Goal: Task Accomplishment & Management: Manage account settings

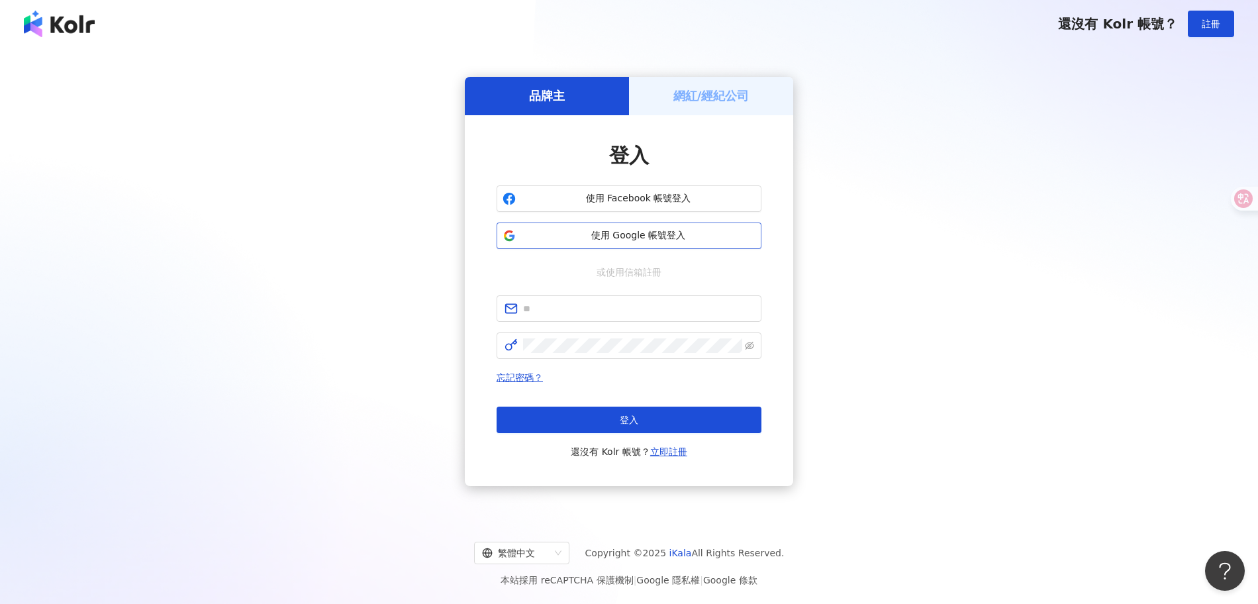
click at [615, 230] on span "使用 Google 帳號登入" at bounding box center [638, 235] width 234 height 13
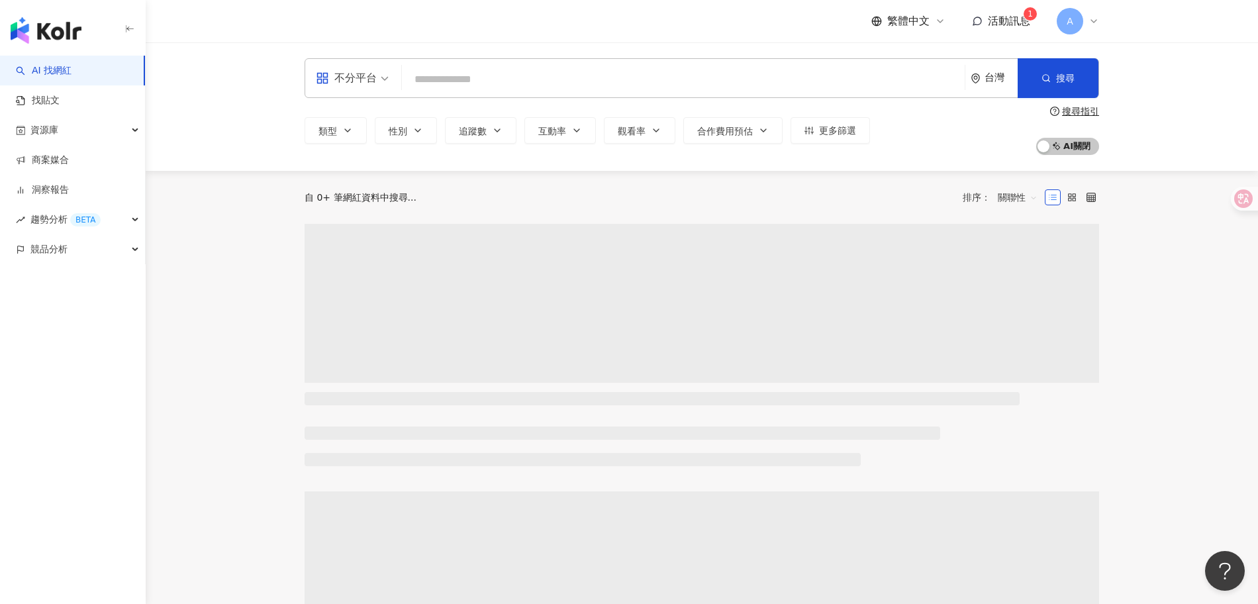
click at [999, 27] on span "活動訊息" at bounding box center [1009, 21] width 42 height 13
click at [1001, 25] on span "活動訊息" at bounding box center [1009, 21] width 42 height 13
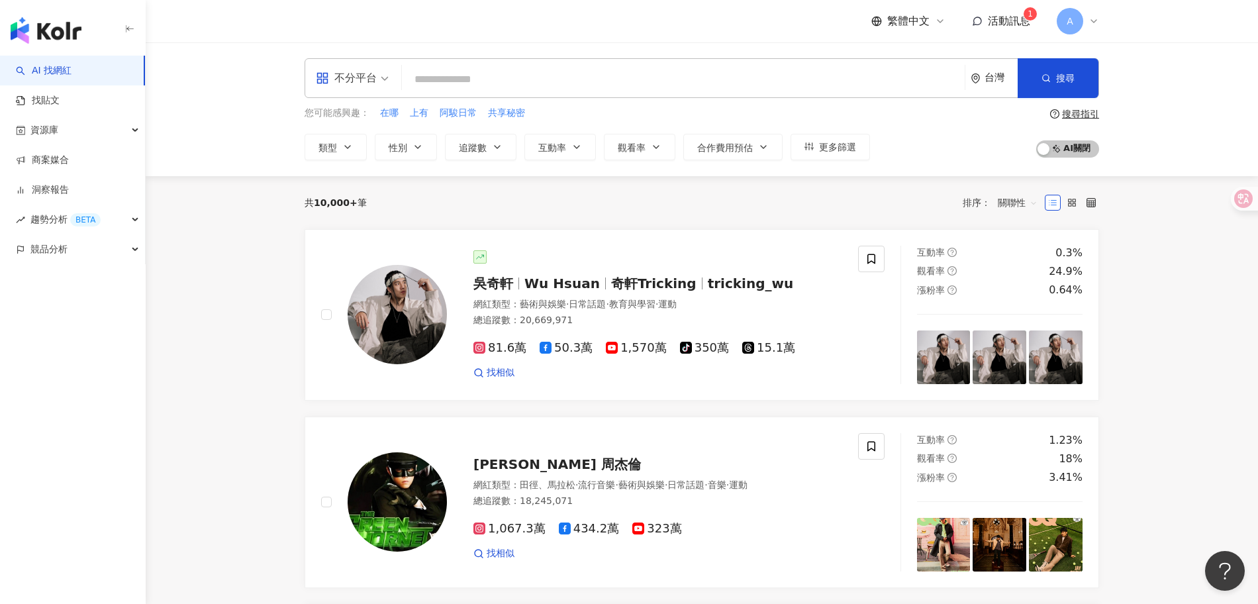
click at [1020, 26] on span "活動訊息" at bounding box center [1009, 21] width 42 height 13
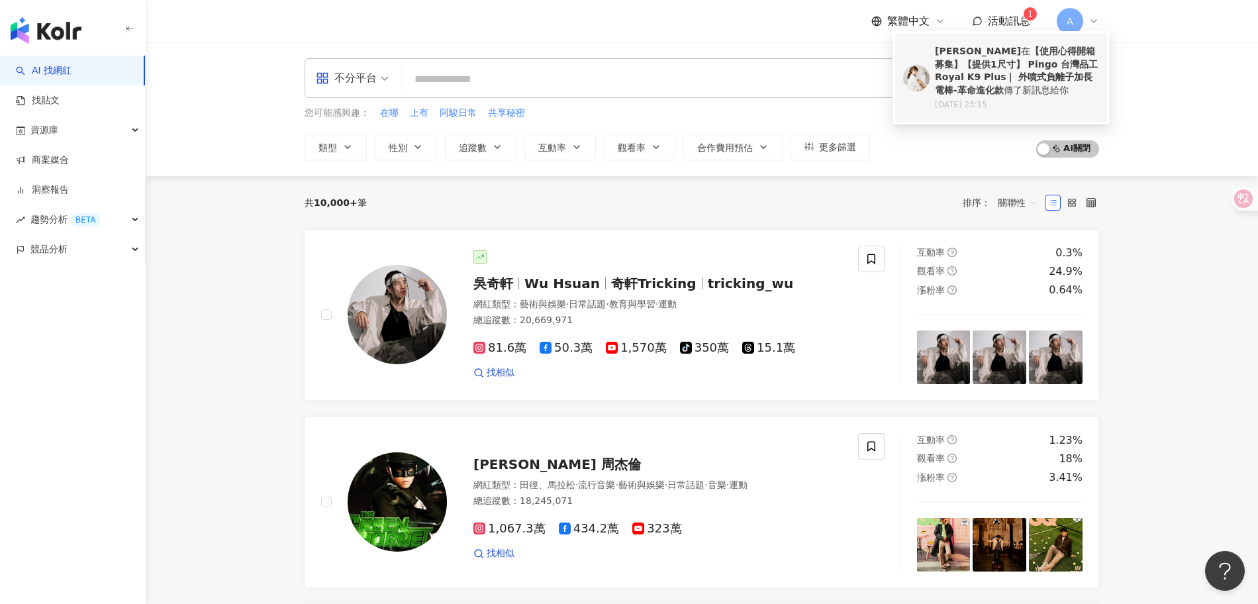
click at [1002, 82] on b "【使用心得開箱募集】【提供1尺寸】 Pingo 台灣品工 Royal K9 Plus｜ 外噴式負離子加長電棒-革命進化款" at bounding box center [1016, 71] width 163 height 50
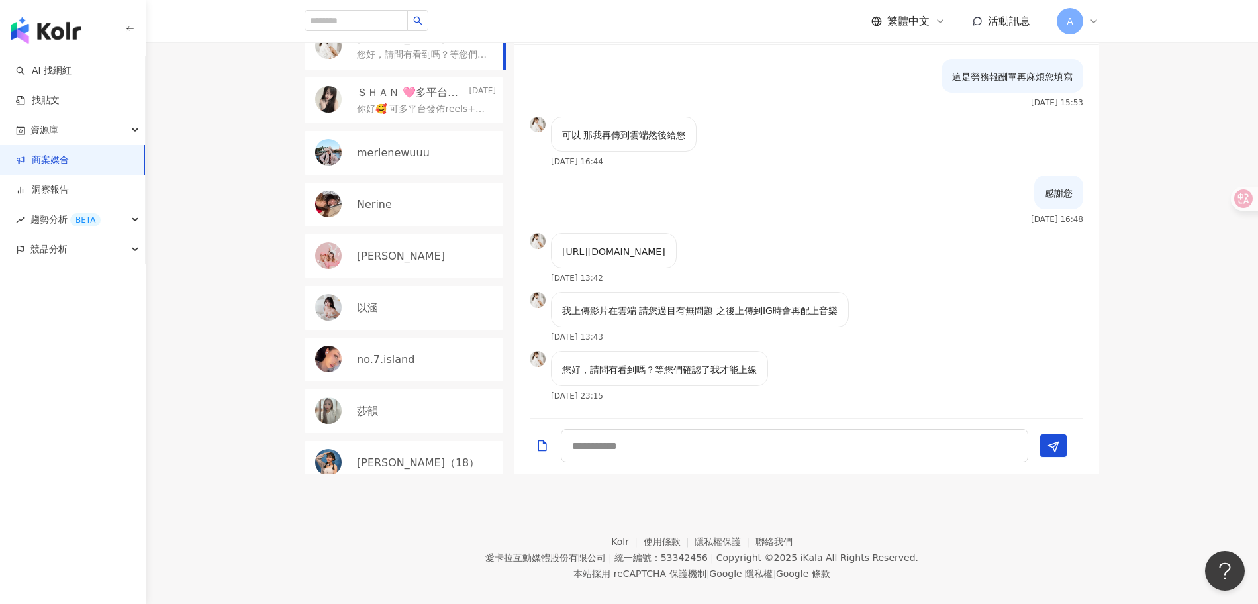
scroll to position [1385, 0]
click at [694, 430] on textarea at bounding box center [795, 445] width 468 height 33
type textarea "*"
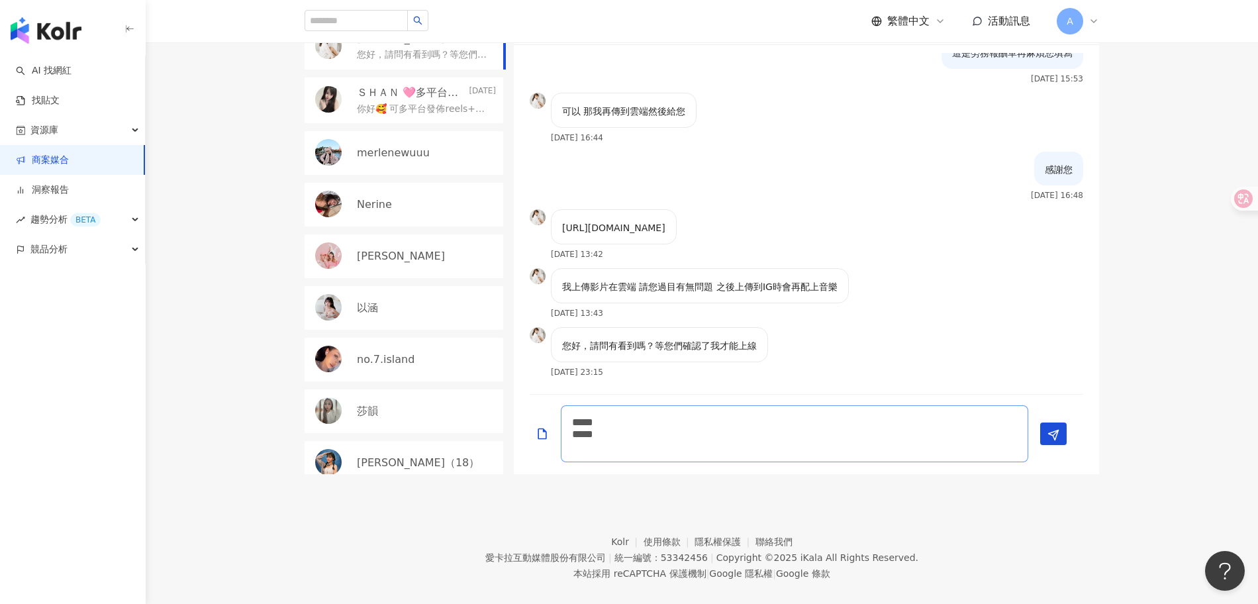
scroll to position [0, 0]
type textarea "***** **** *********"
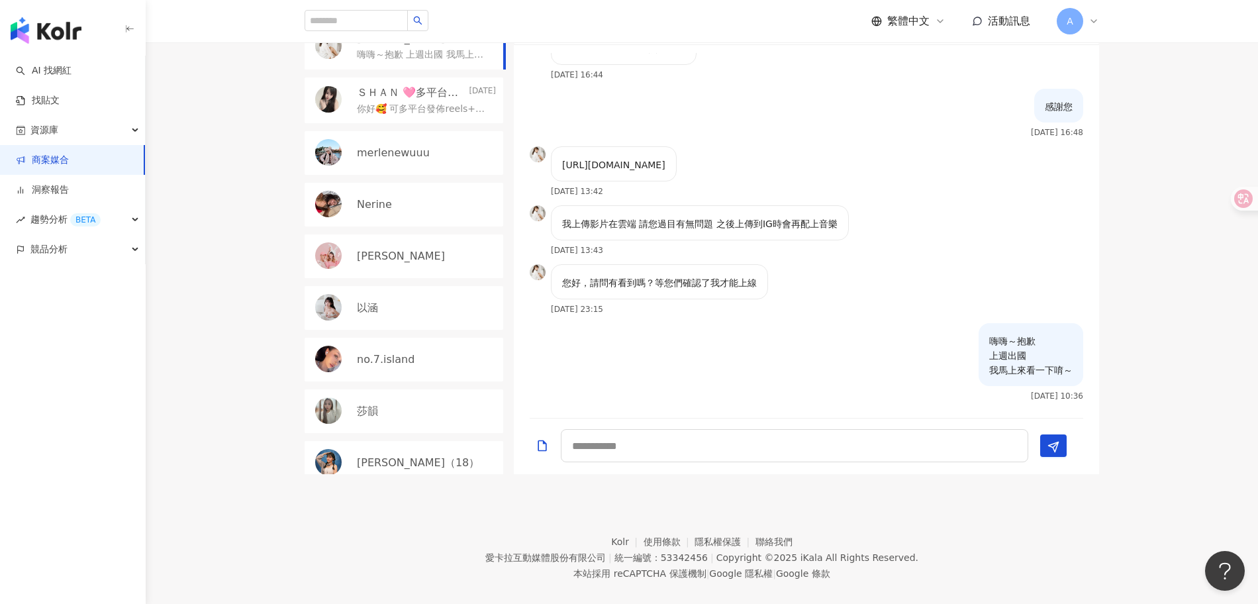
drag, startPoint x: 563, startPoint y: 135, endPoint x: 702, endPoint y: 149, distance: 139.8
click at [666, 158] on p "https://drive.google.com/file/d/1aQYbCbeorTkibM3gQwDTGCRdoXLb3nje/view?usp=driv…" at bounding box center [613, 165] width 103 height 15
copy p "https://drive.google.com/file/d/1aQYbCbeorTkibM3gQwDTGCRdoXLb3nje/view?usp=driv…"
click at [760, 429] on textarea at bounding box center [795, 445] width 468 height 33
type textarea "*"
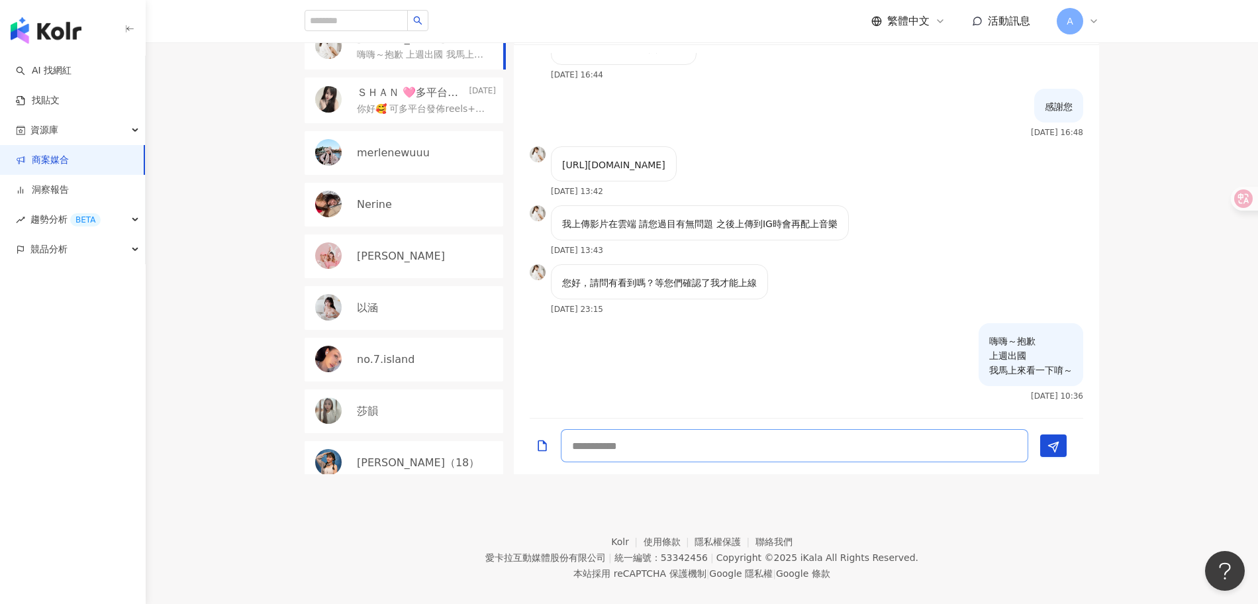
type textarea "*"
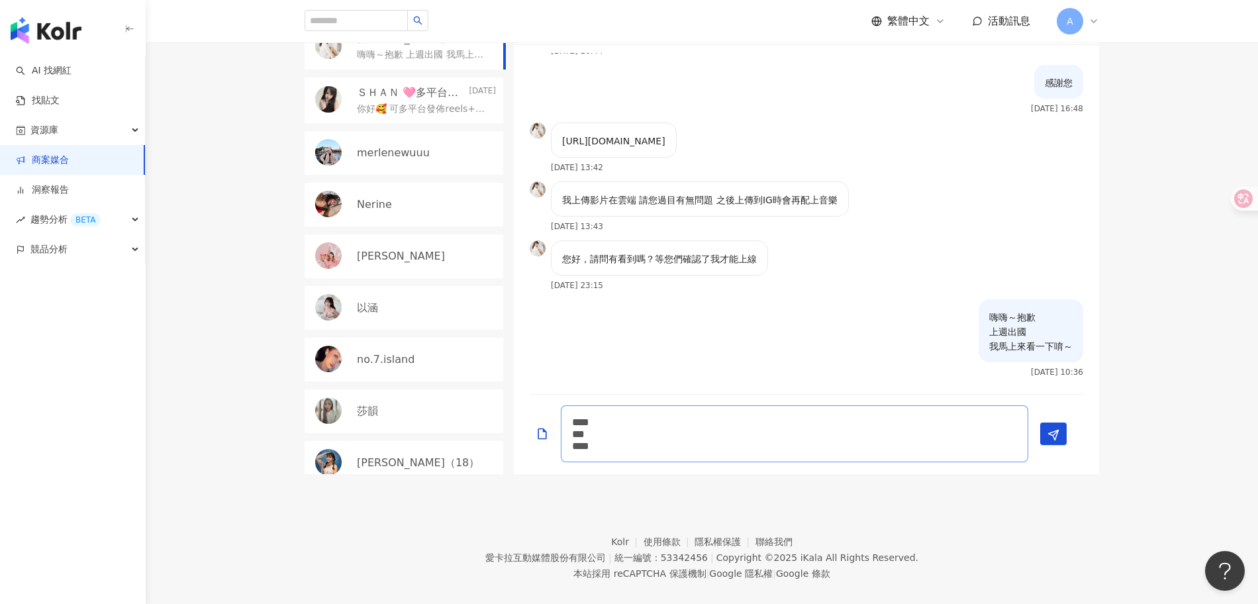
type textarea "**** *** *****"
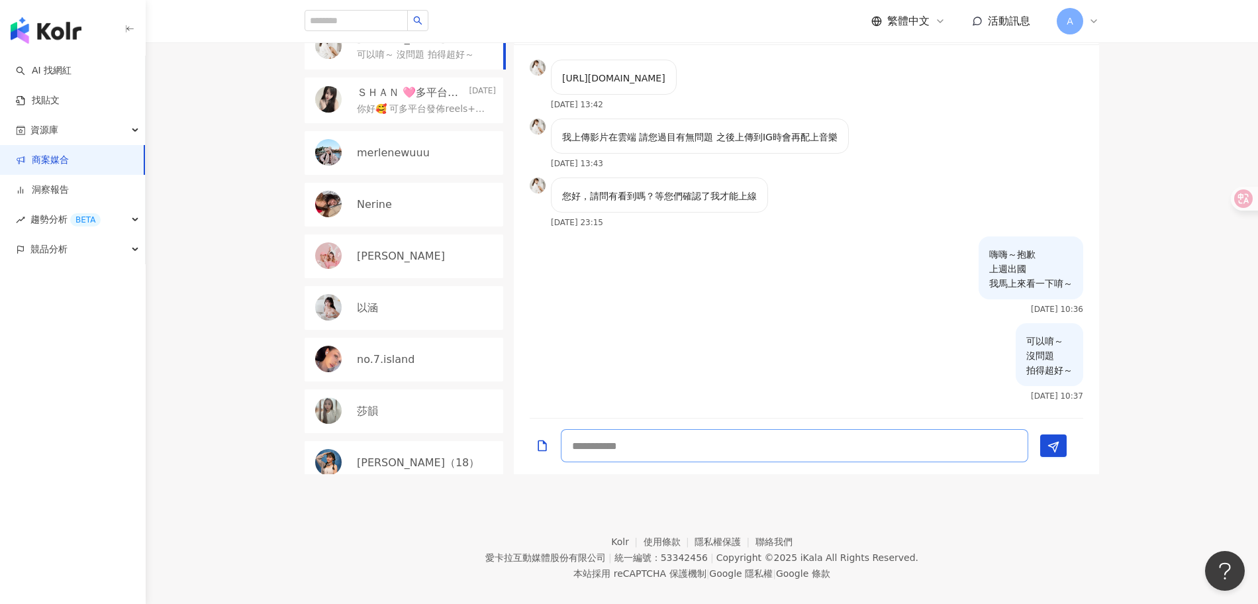
scroll to position [411, 0]
click at [838, 270] on div "嗨～您好 我這邊有看到您報名拍攝電捲棒的宣傳 不知道您平常會使用電捲棒嗎？ 2025/7/14 10:51 會的喔 2025/7/15 12:18 因為我是捲…" at bounding box center [806, 229] width 585 height 357
click at [936, 234] on div "嗨嗨～抱歉 上週出國 我馬上來看一下唷～ 2025/9/1 10:36" at bounding box center [806, 277] width 585 height 87
click at [897, 330] on div "可以唷～ 沒問題 拍得超好～ 2025/9/1 10:37" at bounding box center [806, 364] width 585 height 87
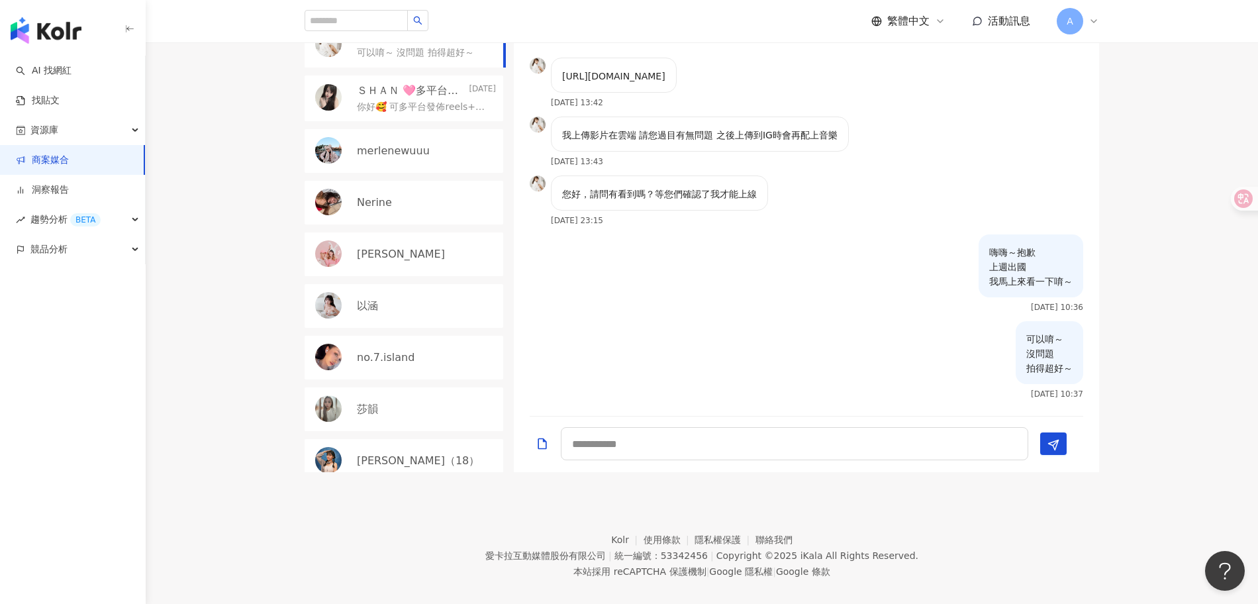
click at [1099, 346] on div "目前狀態 : 34 人確認中、0 人執行中、0 人已結束、1 人無意願/取消合作 楊敬亭 Today 可以唷～ 沒問題 拍得超好～ ＳＨＡＮ 🩷多平台發佈🩷Y…" at bounding box center [702, 206] width 848 height 531
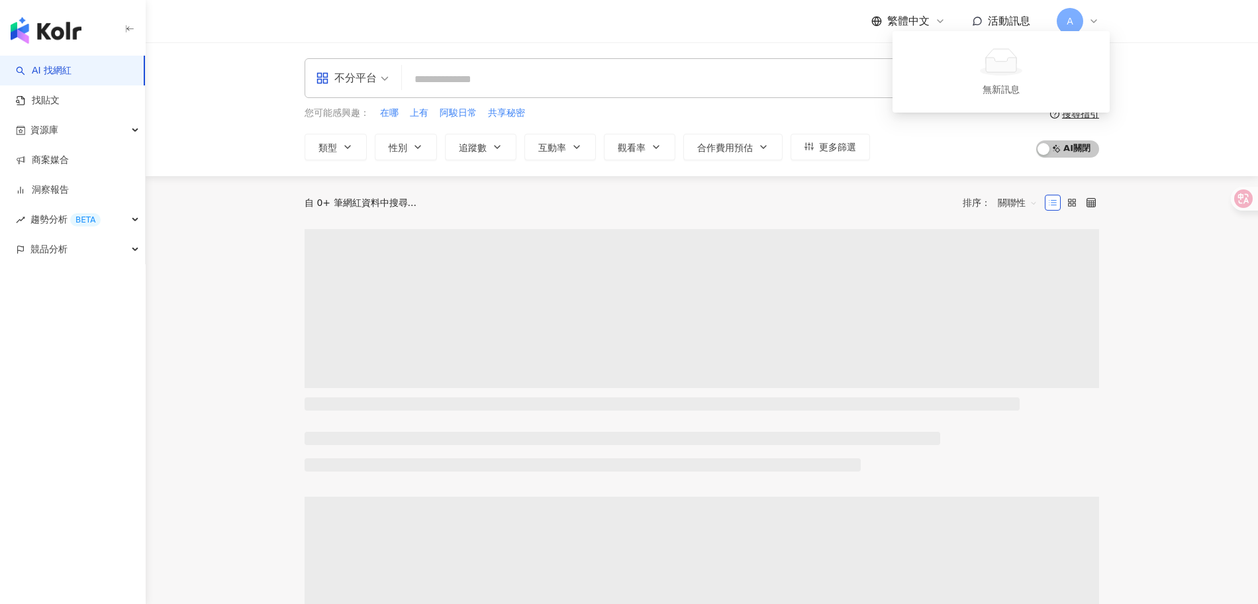
click at [0, 301] on div "AI 找網紅 找貼文 資源庫 商案媒合 洞察報告 趨勢分析 BETA 競品分析" at bounding box center [73, 330] width 146 height 548
click at [62, 160] on link "商案媒合" at bounding box center [42, 160] width 53 height 13
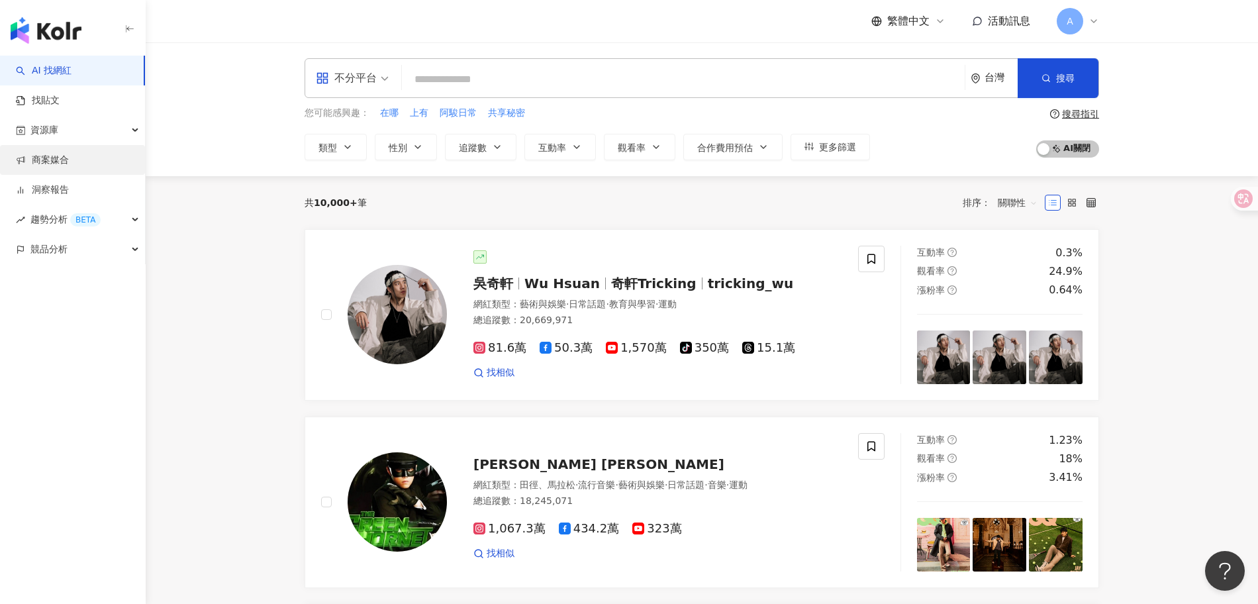
click at [62, 160] on link "商案媒合" at bounding box center [42, 160] width 53 height 13
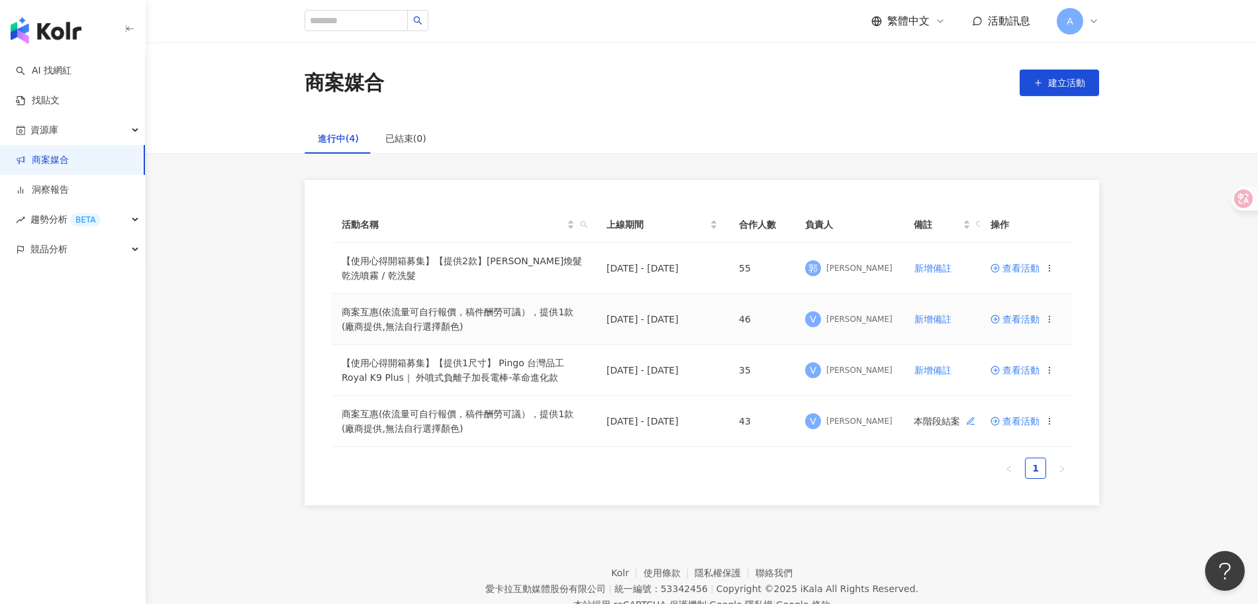
click at [1021, 315] on span "查看活動" at bounding box center [1015, 319] width 49 height 9
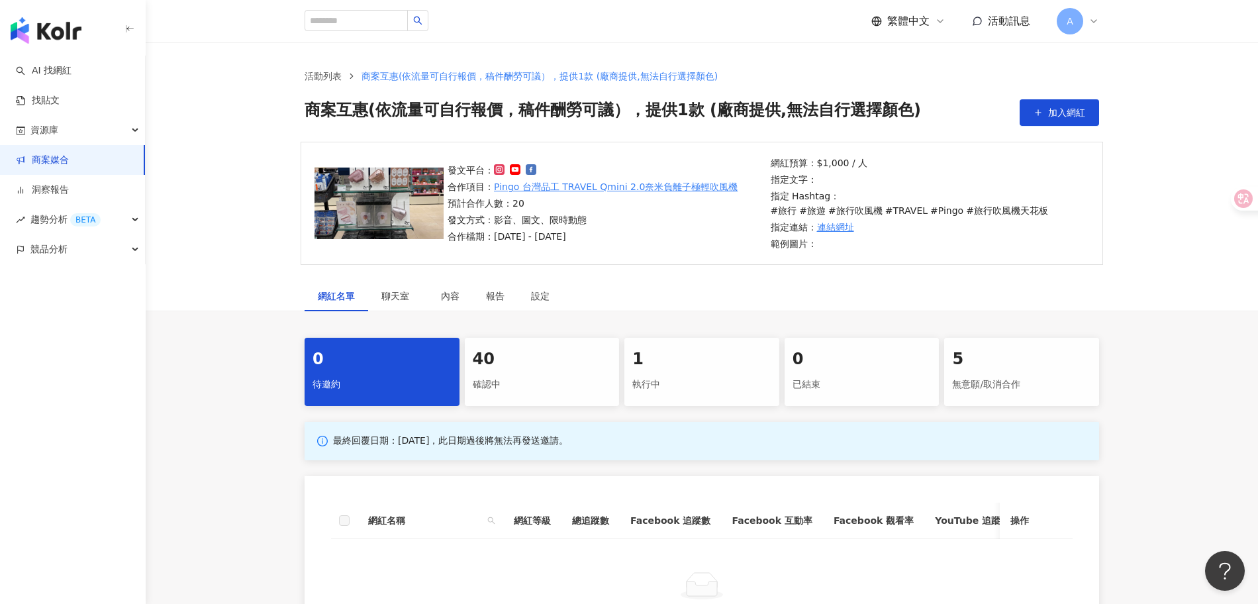
click at [553, 379] on div "確認中" at bounding box center [542, 384] width 139 height 23
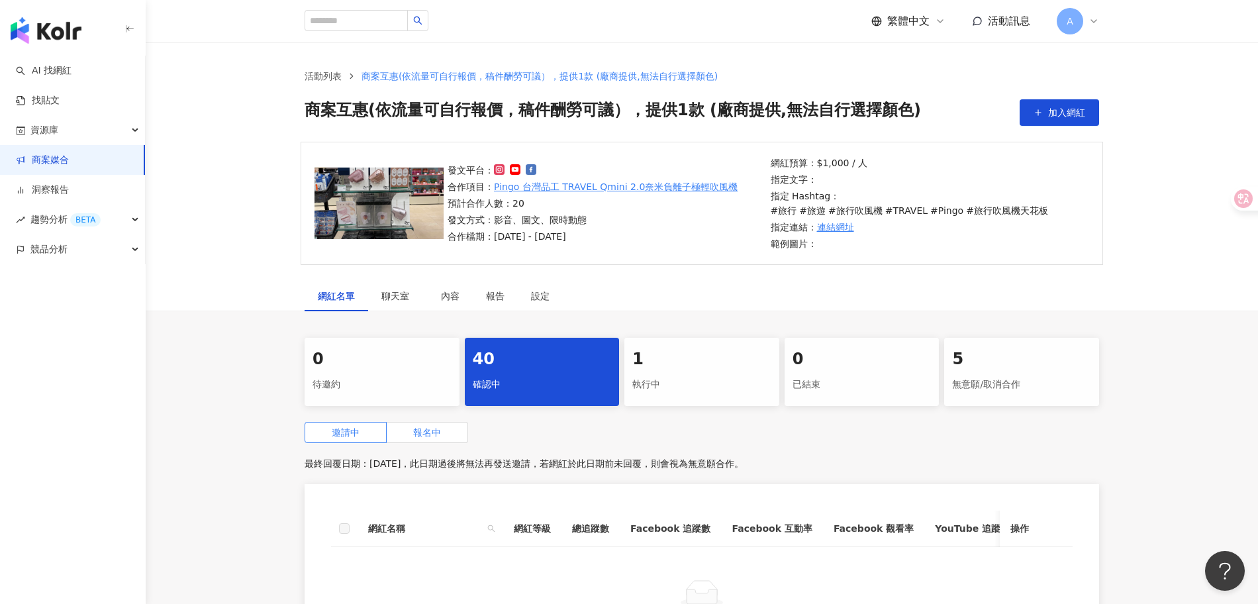
click at [435, 437] on span "報名中" at bounding box center [427, 432] width 28 height 11
click at [750, 391] on div "執行中" at bounding box center [701, 384] width 139 height 23
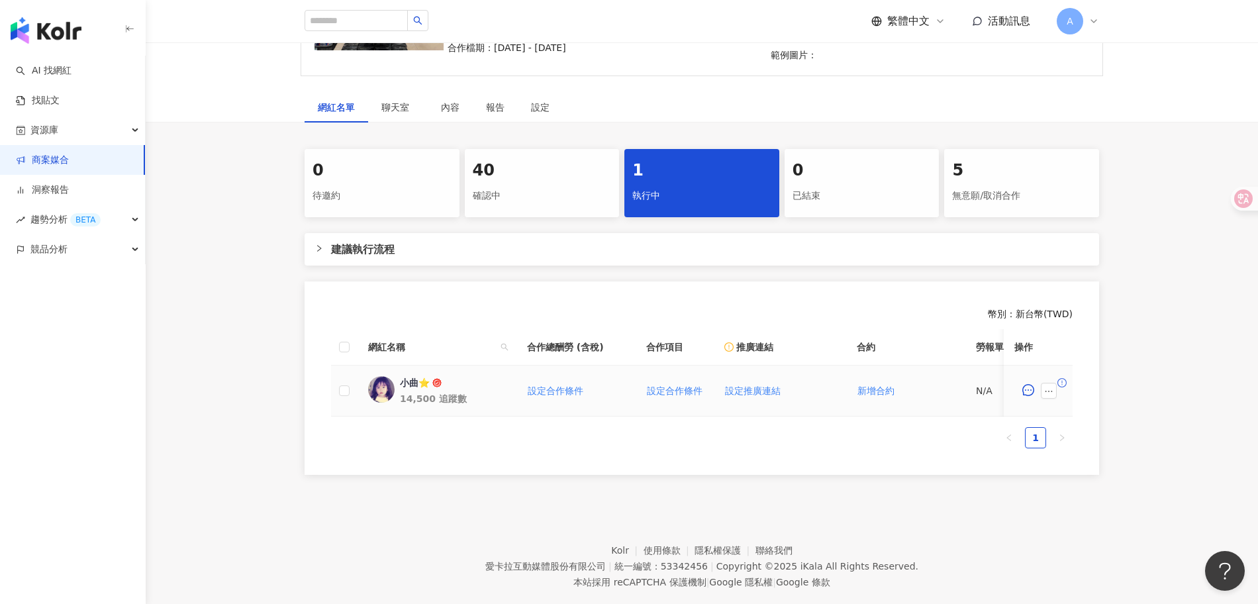
scroll to position [226, 0]
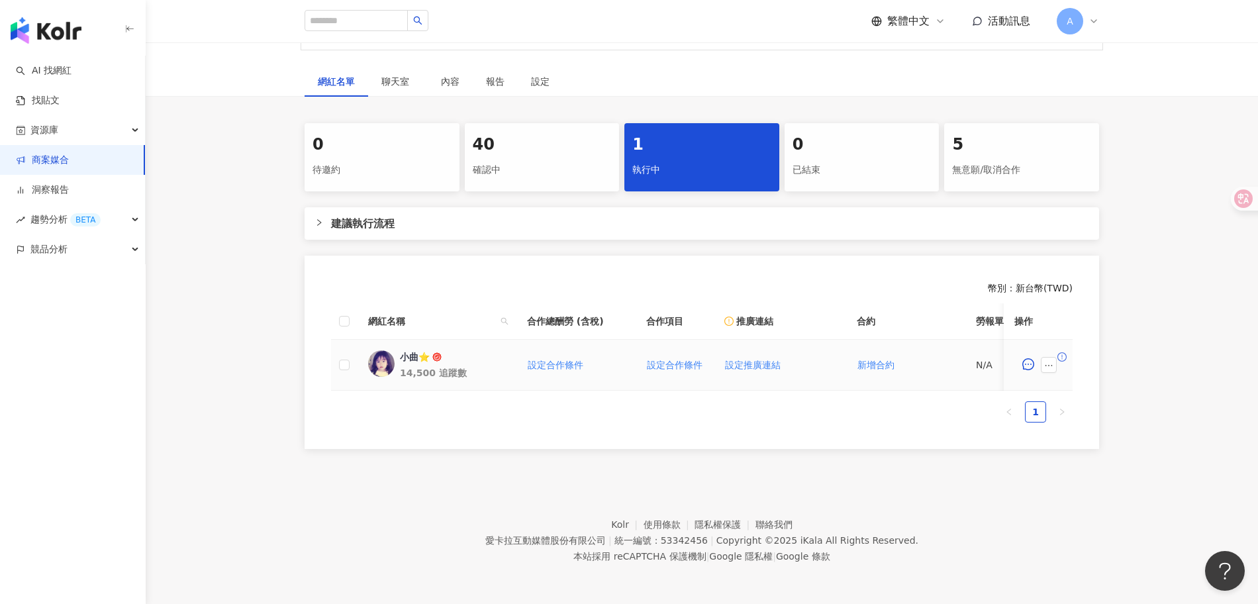
click at [416, 350] on div "小曲⭐️" at bounding box center [415, 356] width 30 height 13
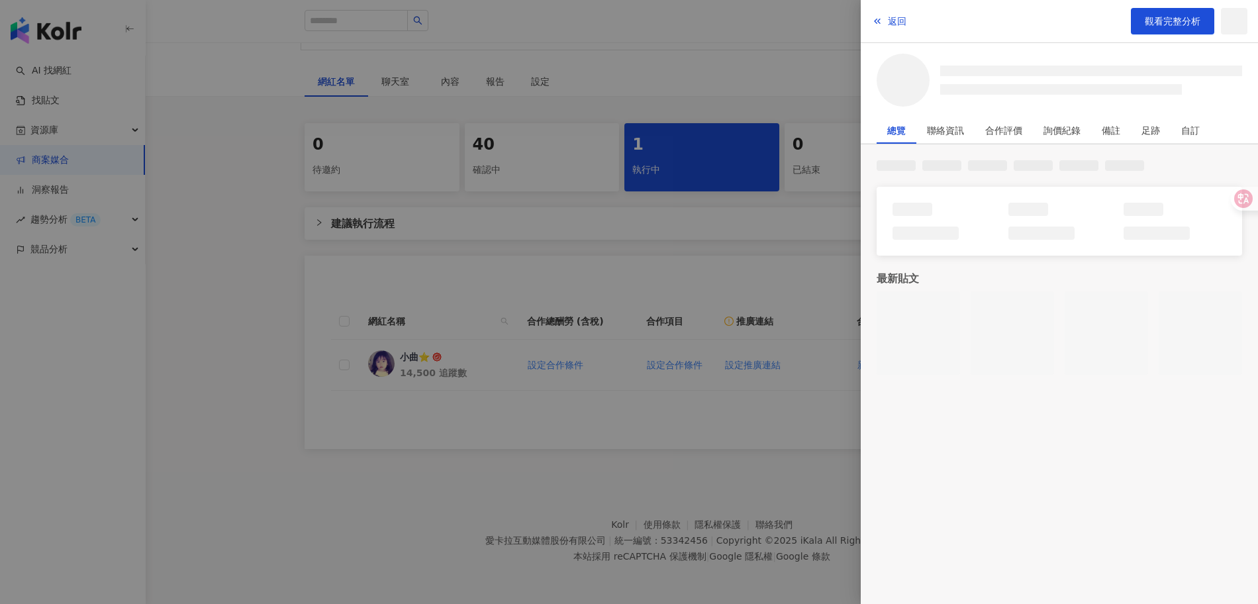
click at [715, 295] on div at bounding box center [629, 302] width 1258 height 604
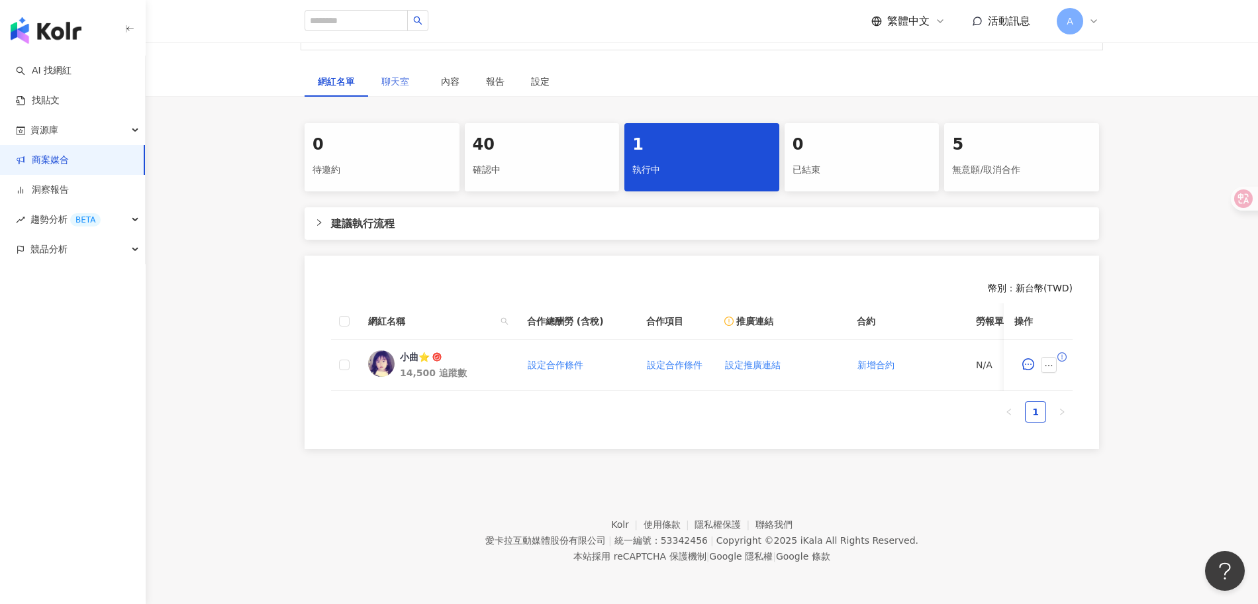
click at [407, 66] on div "聊天室" at bounding box center [398, 81] width 60 height 30
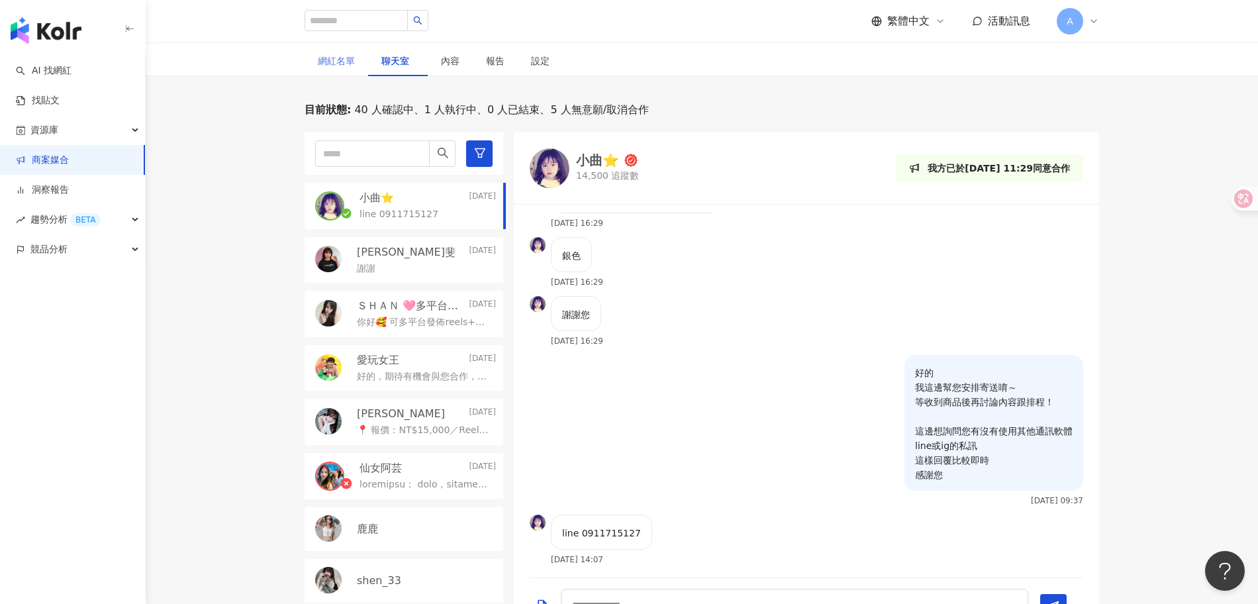
click at [329, 69] on div "網紅名單" at bounding box center [337, 61] width 64 height 30
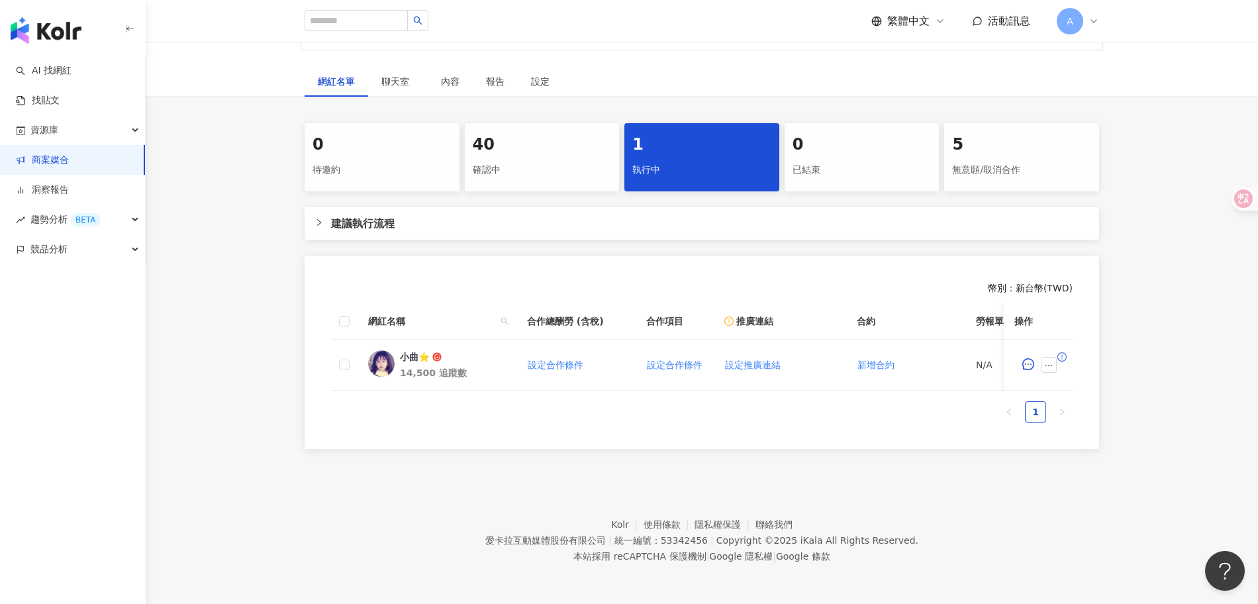
scroll to position [226, 0]
click at [560, 170] on div "40 確認中" at bounding box center [542, 157] width 155 height 68
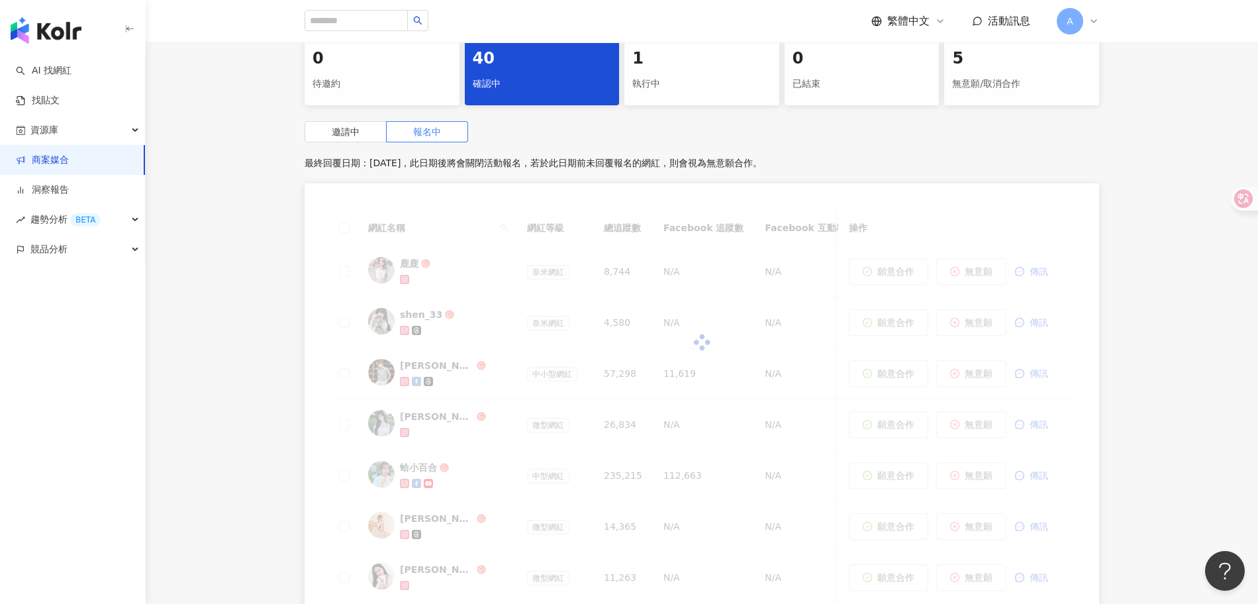
scroll to position [305, 0]
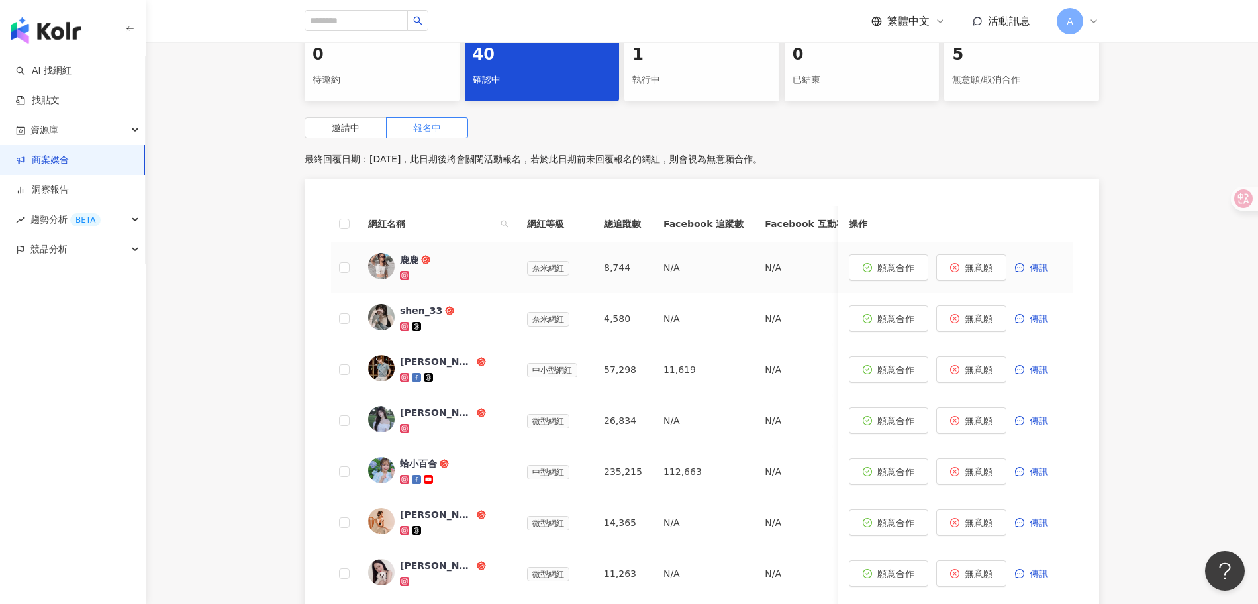
click at [403, 258] on div "鹿鹿" at bounding box center [409, 259] width 19 height 13
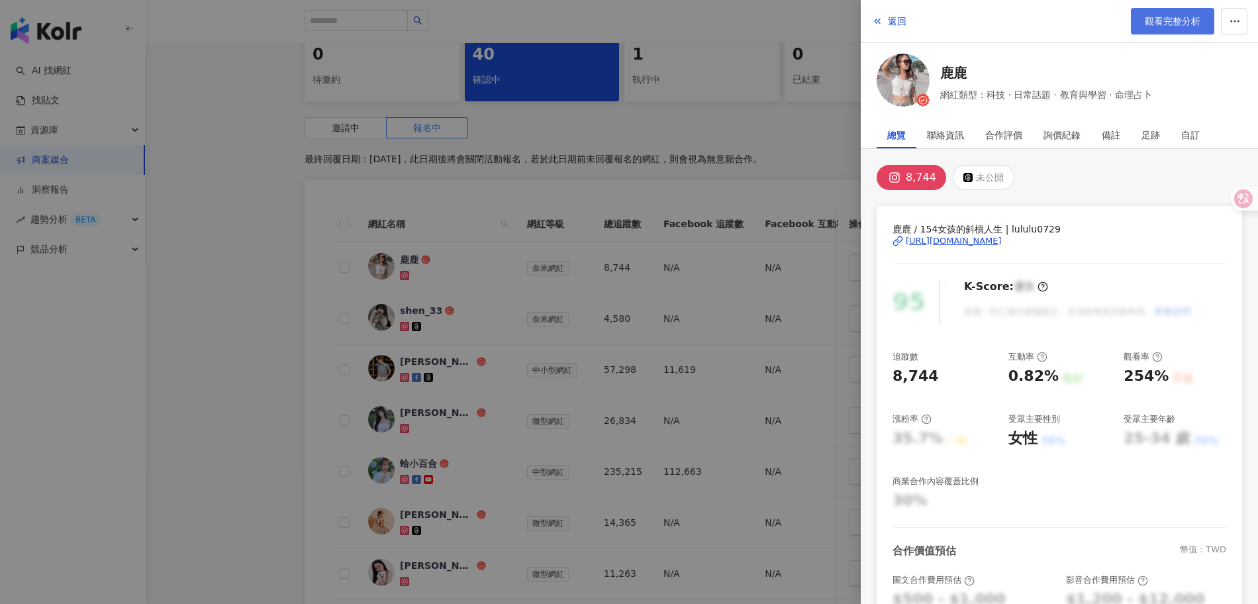
click at [1154, 24] on span "觀看完整分析" at bounding box center [1173, 21] width 56 height 11
click at [544, 420] on div at bounding box center [629, 302] width 1258 height 604
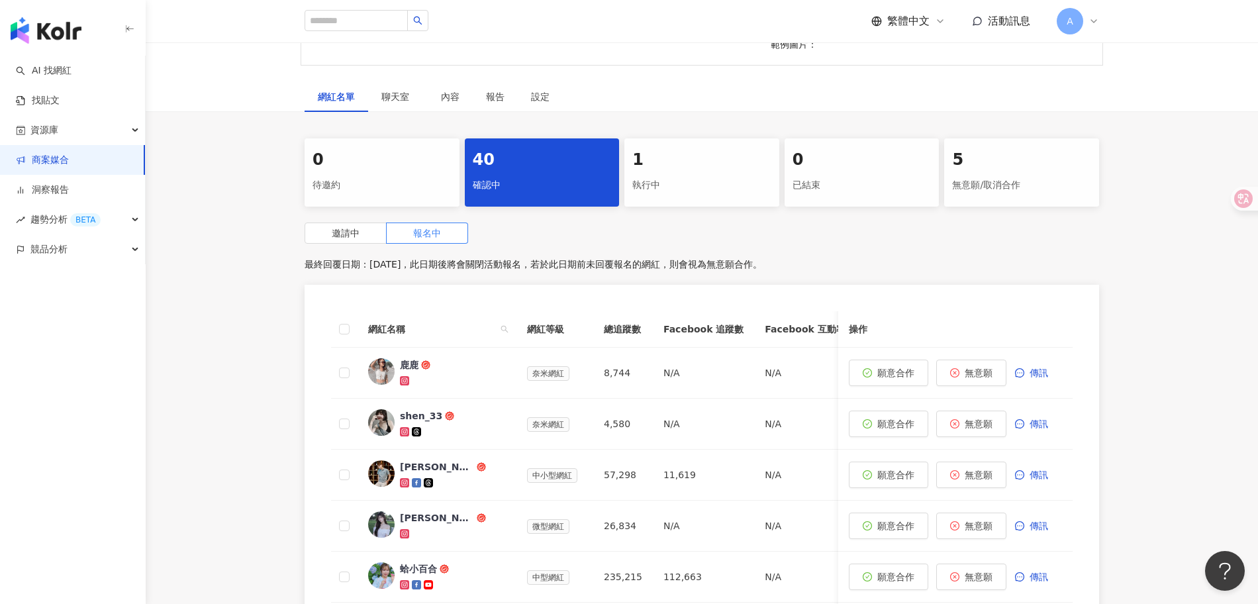
scroll to position [197, 0]
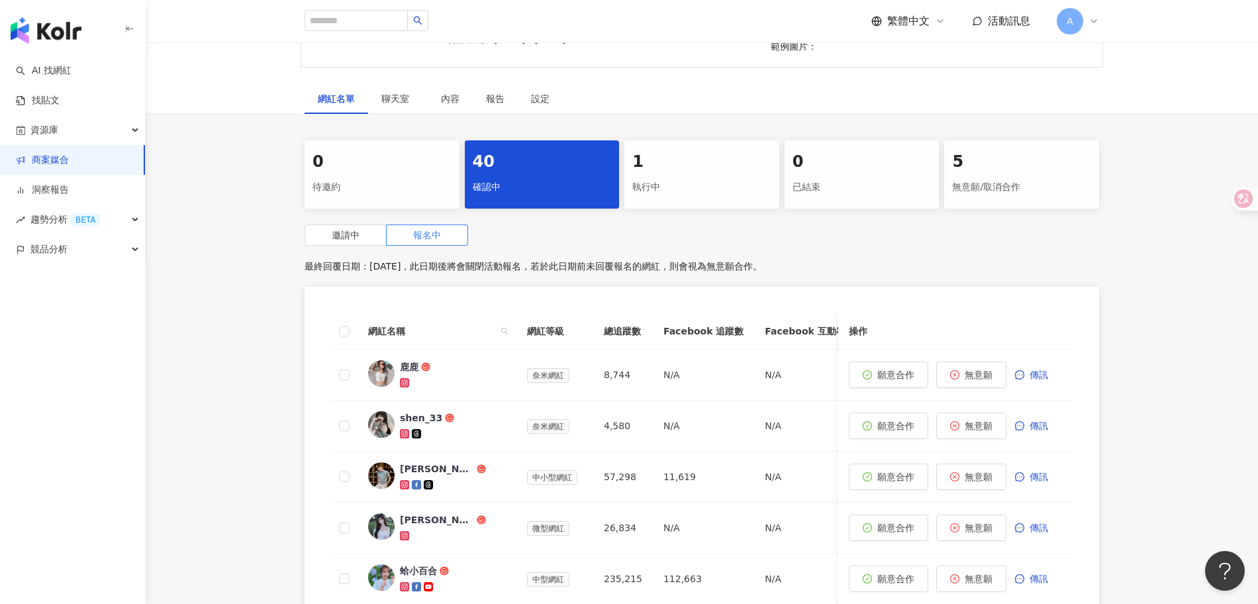
click at [69, 165] on link "商案媒合" at bounding box center [42, 160] width 53 height 13
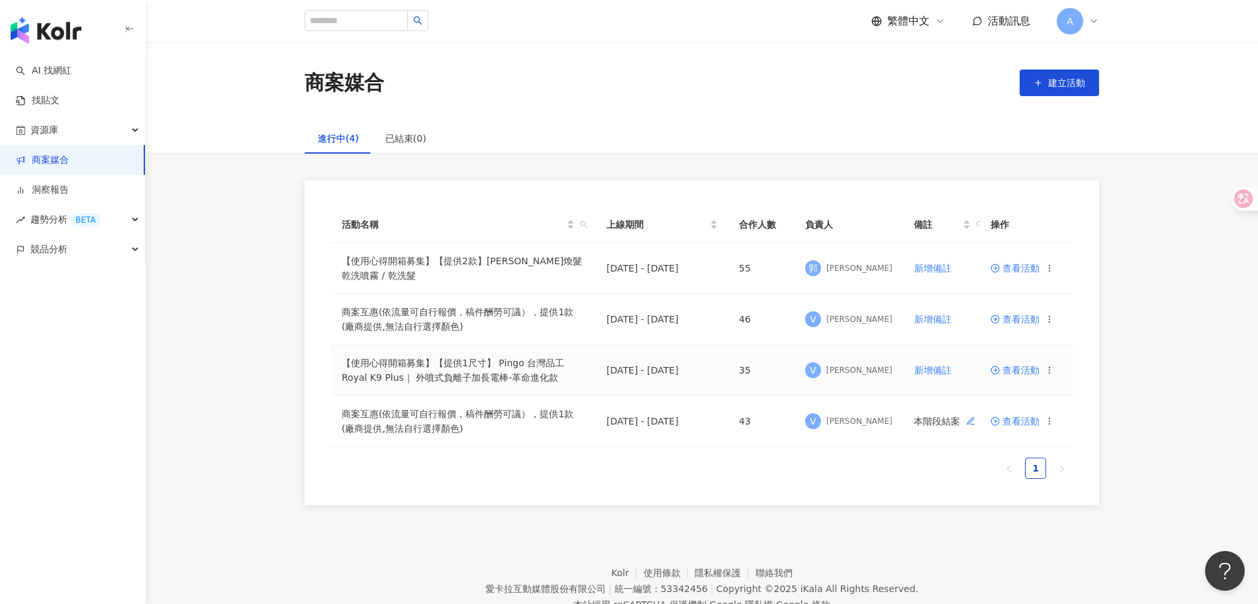
click at [1016, 366] on span "查看活動" at bounding box center [1015, 370] width 49 height 9
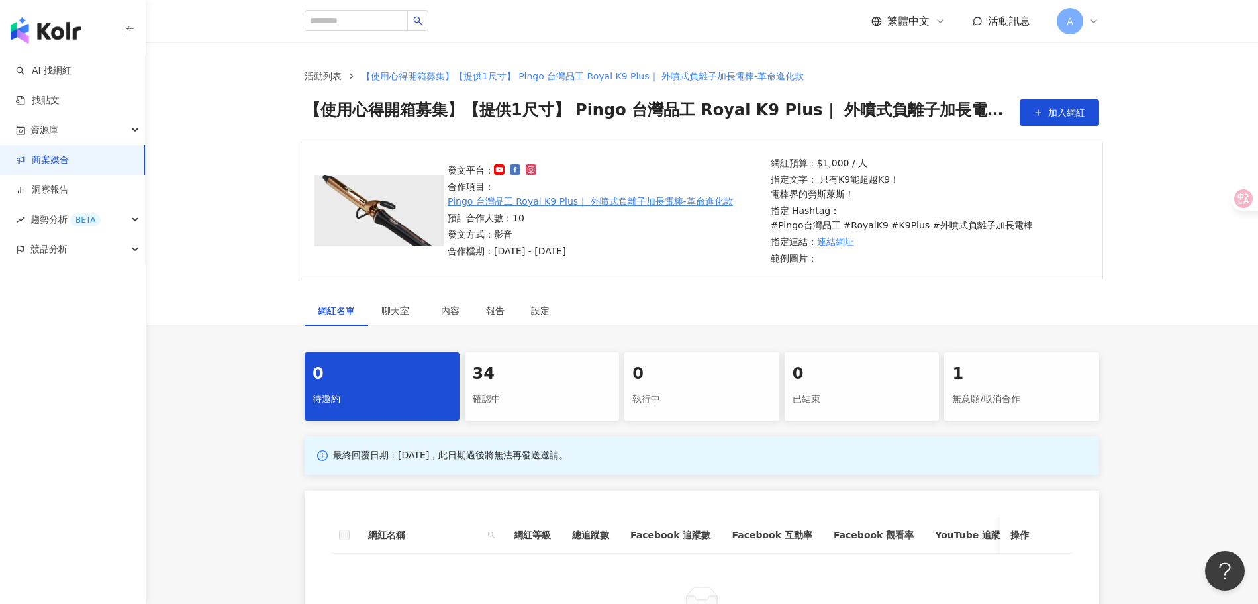
click at [519, 370] on div "34" at bounding box center [542, 374] width 139 height 23
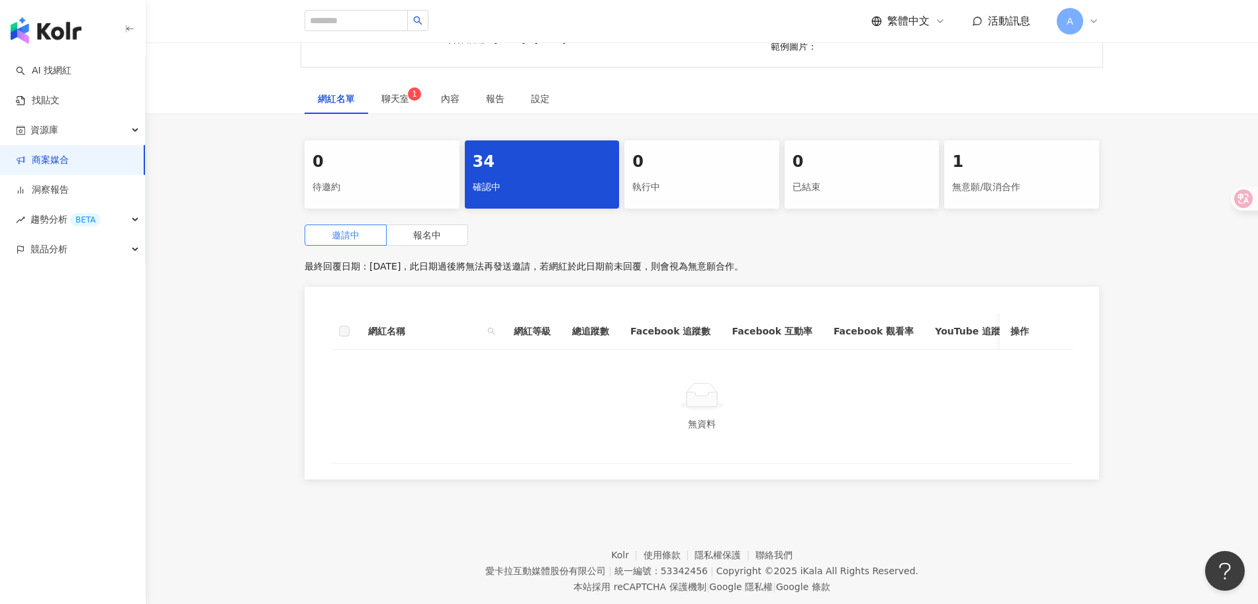
scroll to position [237, 0]
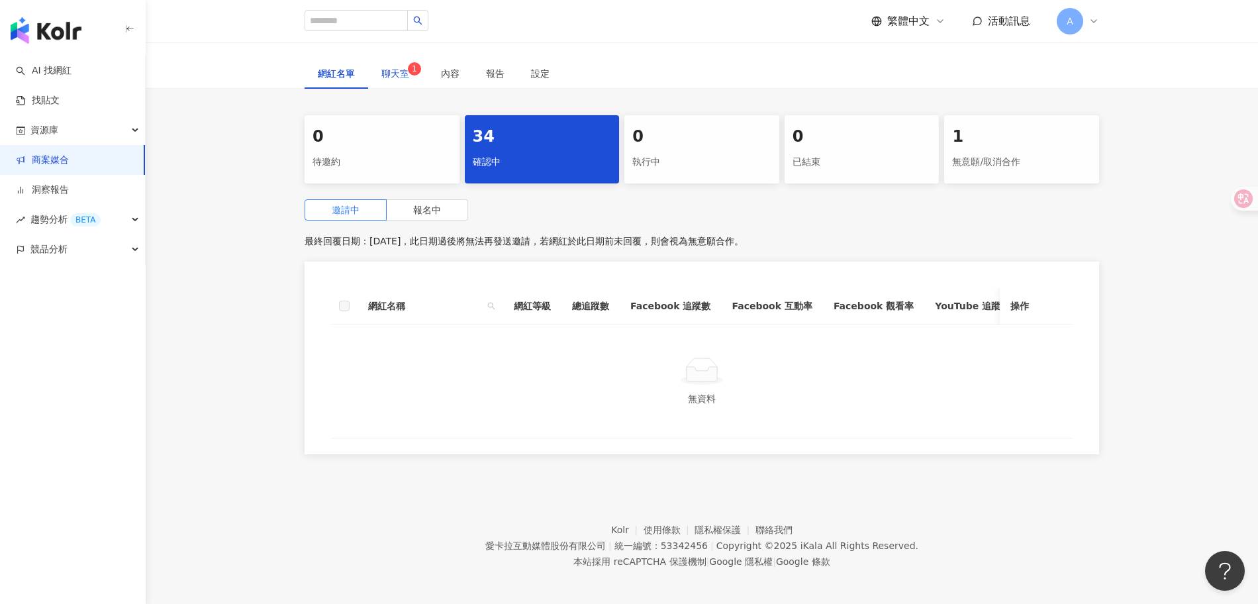
click at [399, 69] on span "聊天室 1" at bounding box center [397, 73] width 33 height 9
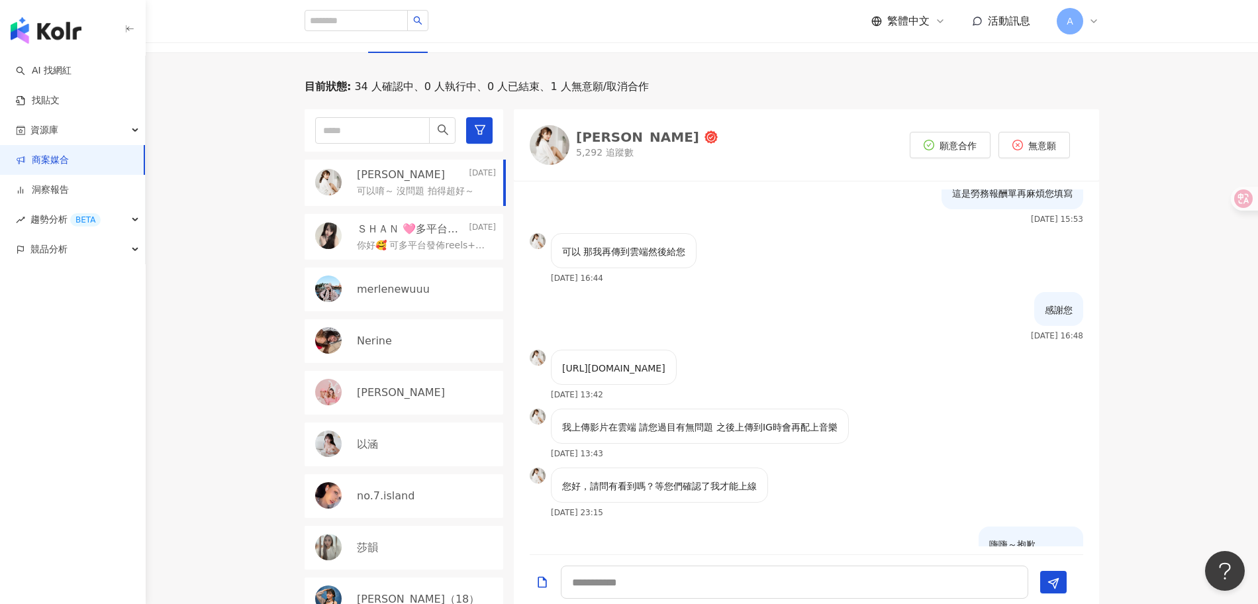
scroll to position [218, 0]
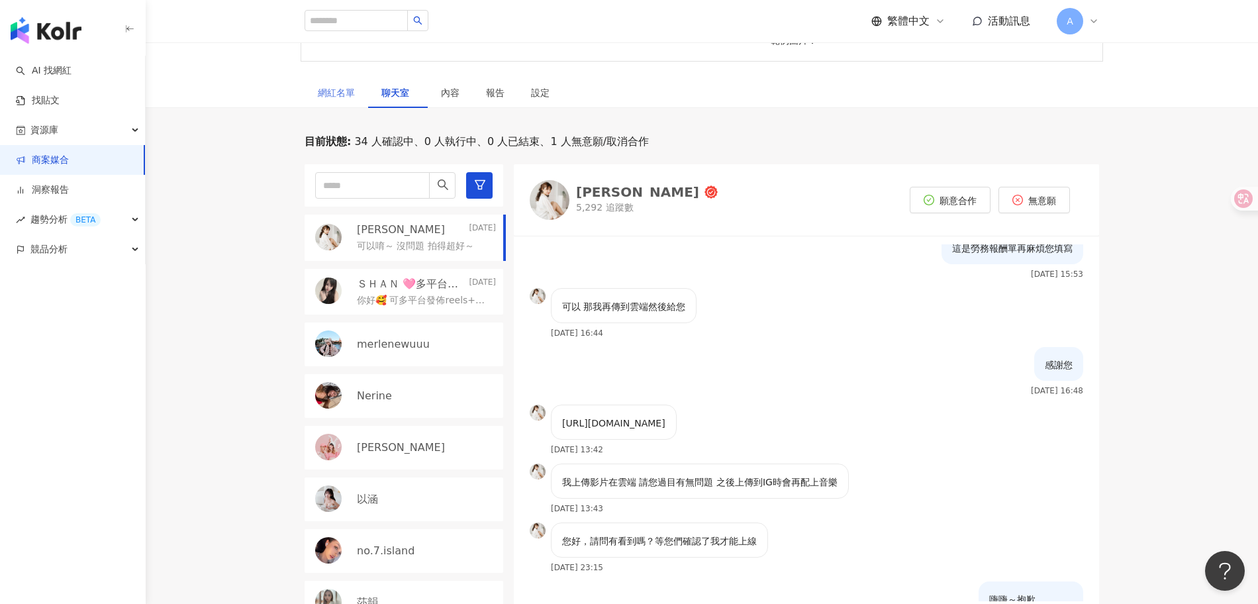
click at [332, 77] on div "網紅名單" at bounding box center [337, 92] width 64 height 30
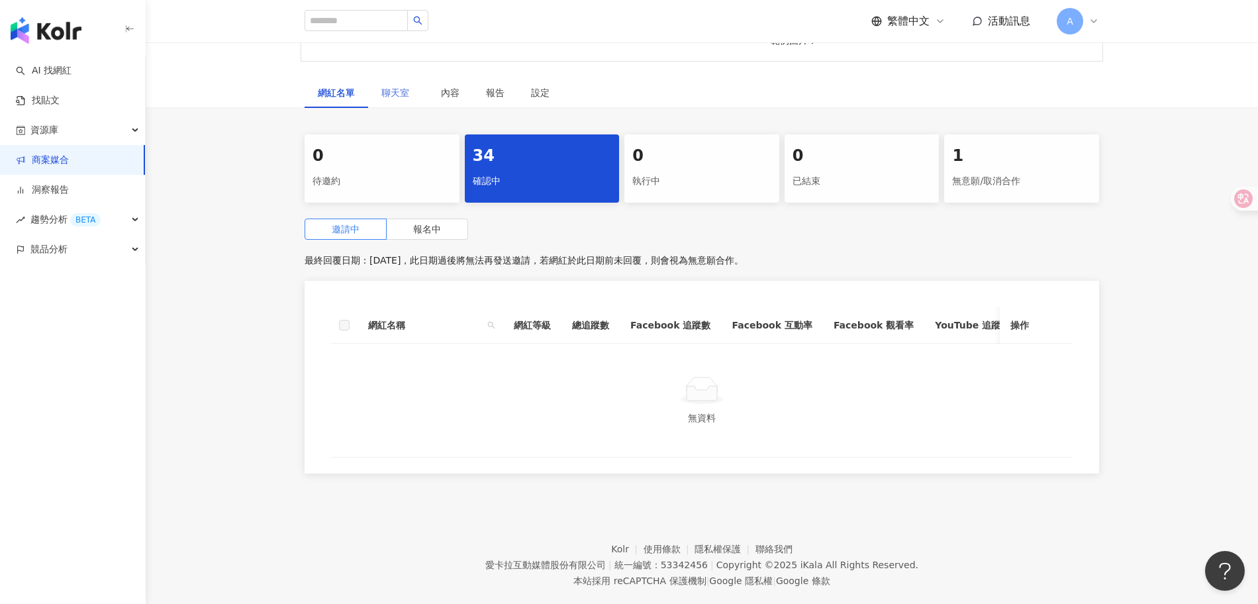
click at [379, 85] on div "聊天室" at bounding box center [398, 92] width 60 height 30
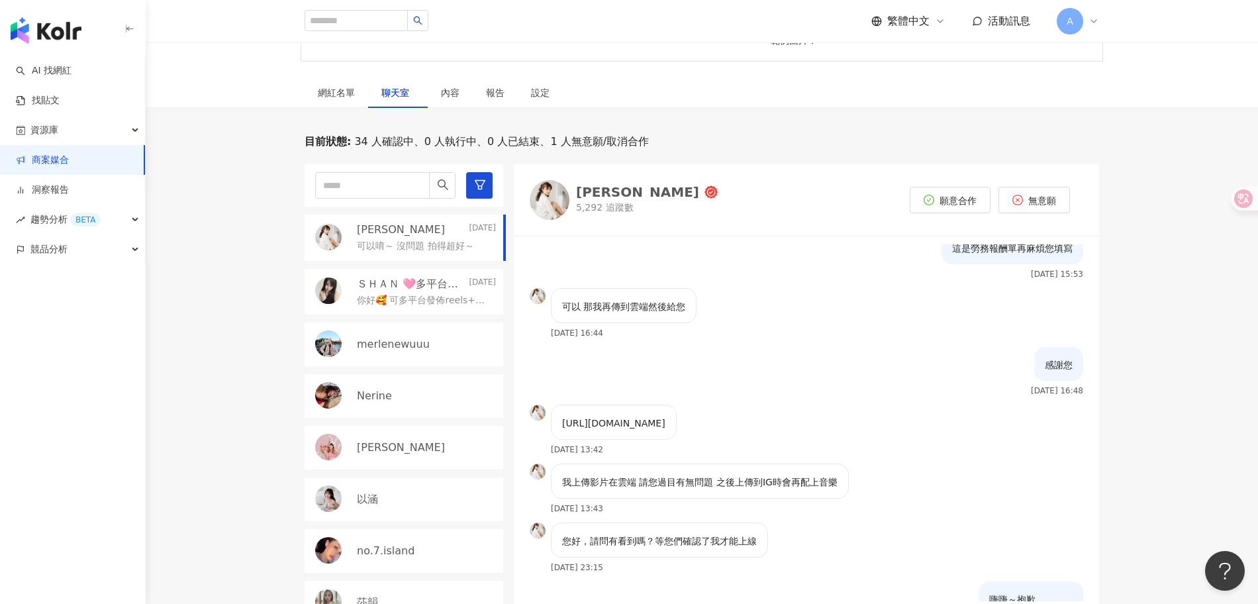
scroll to position [1444, 0]
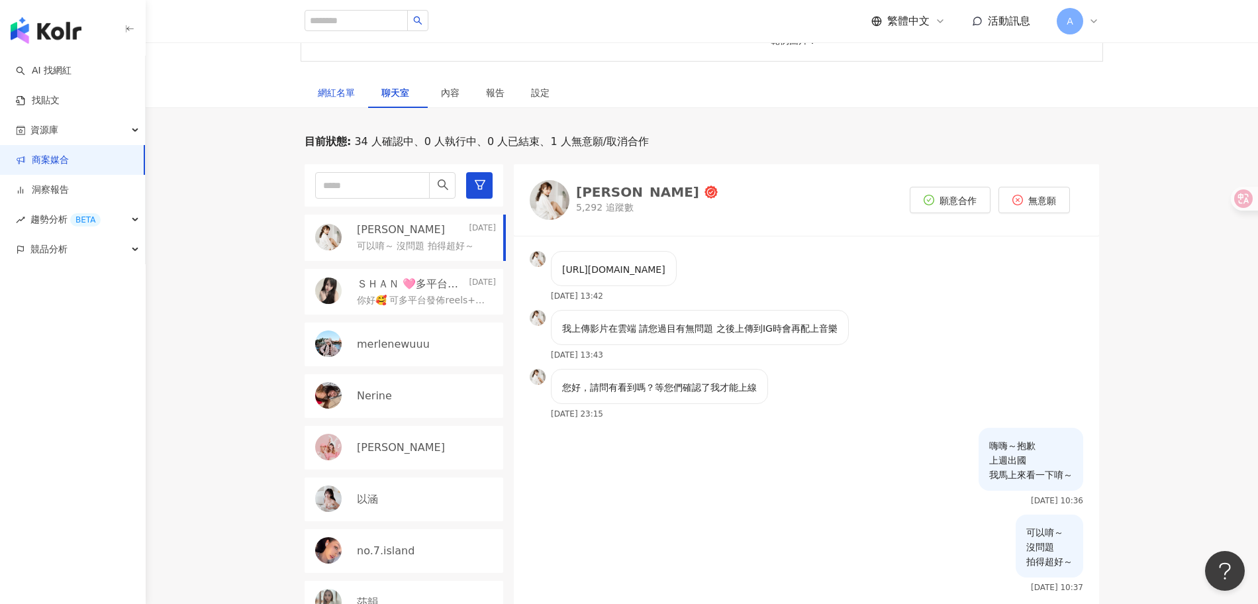
click at [344, 85] on div "網紅名單" at bounding box center [336, 92] width 37 height 15
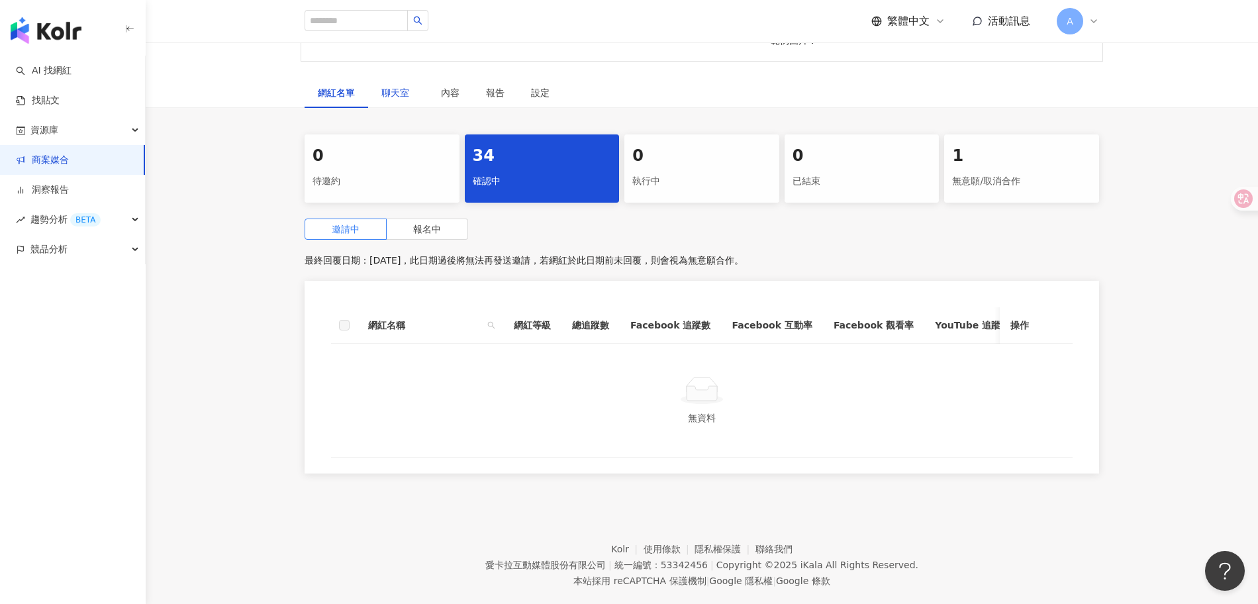
click at [390, 88] on span "聊天室" at bounding box center [397, 92] width 33 height 9
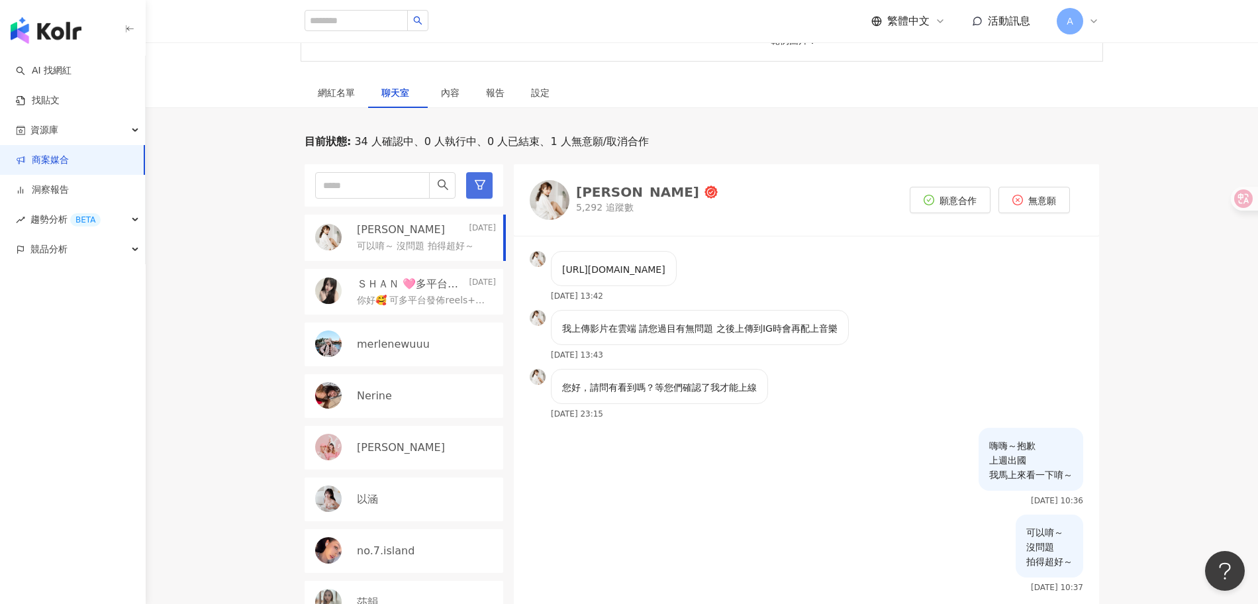
scroll to position [1444, 0]
click at [342, 85] on div "網紅名單" at bounding box center [336, 92] width 37 height 15
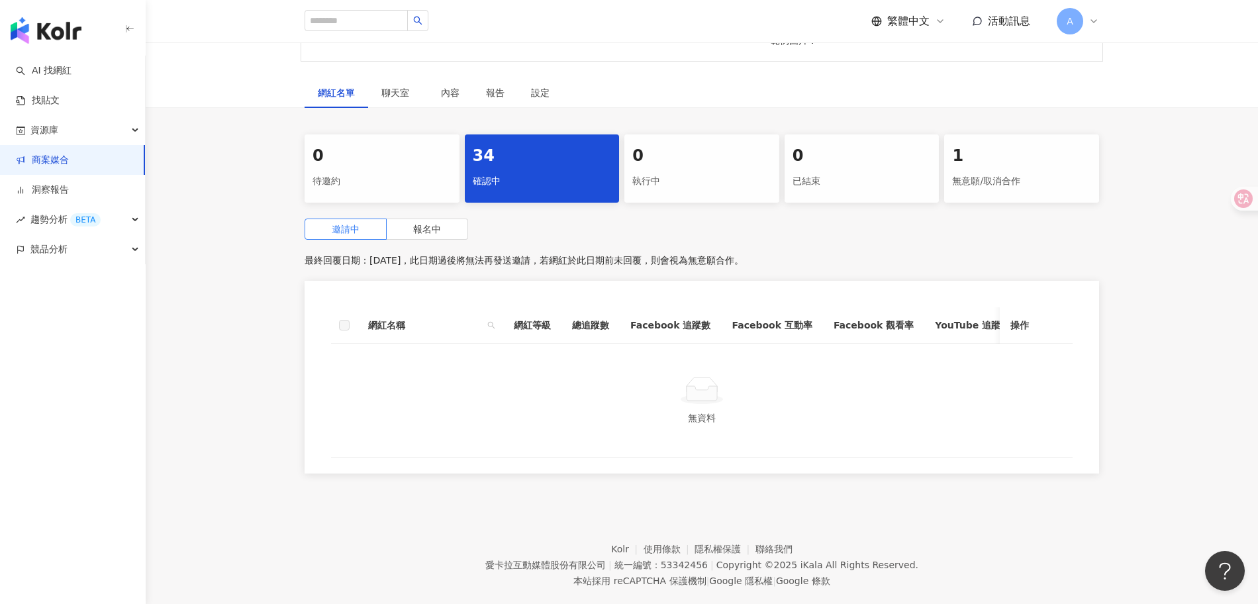
click at [556, 170] on div "確認中" at bounding box center [542, 181] width 139 height 23
click at [424, 203] on div "0 待邀約 34 確認中 0 執行中 0 已結束 1 無意願/取消合作 邀請中 報名中 最終回覆日期：2025/12/31，此日期過後將無法再發送邀請，若網紅…" at bounding box center [702, 307] width 848 height 347
click at [423, 224] on span "報名中" at bounding box center [427, 229] width 28 height 11
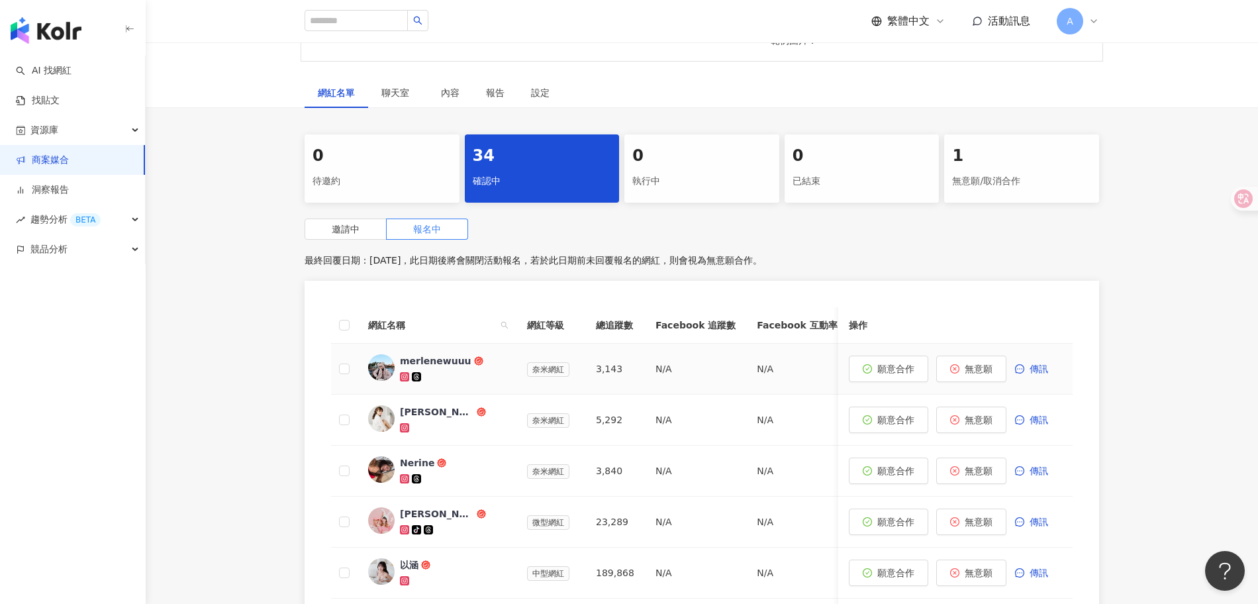
click at [440, 354] on div "merlenewuuu" at bounding box center [436, 360] width 72 height 13
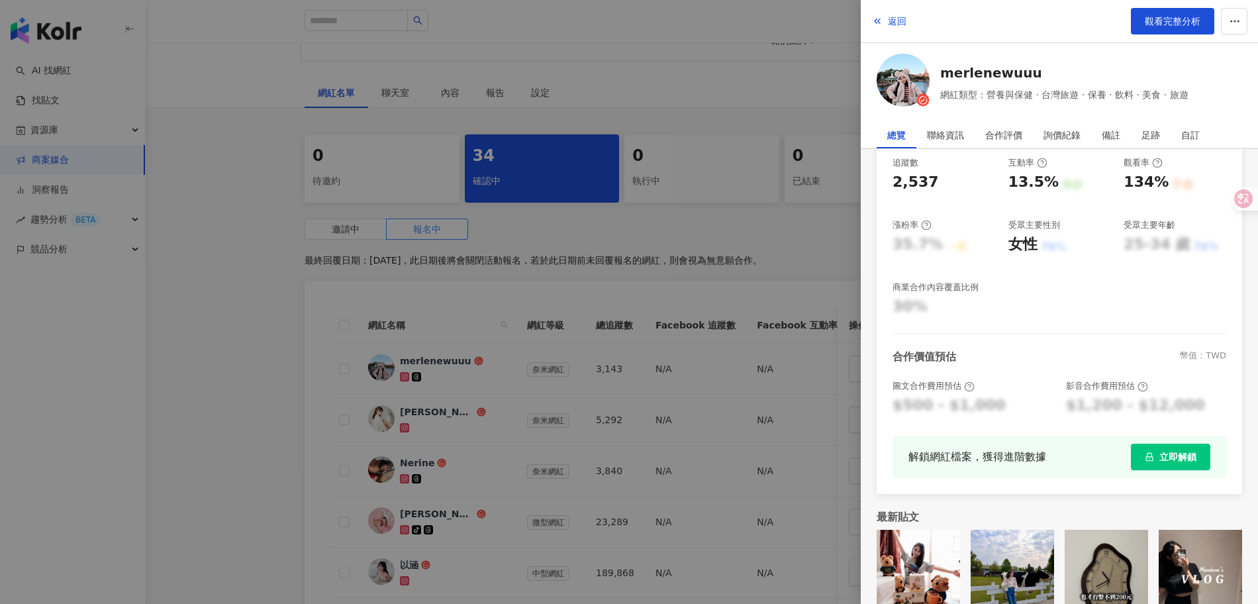
scroll to position [219, 0]
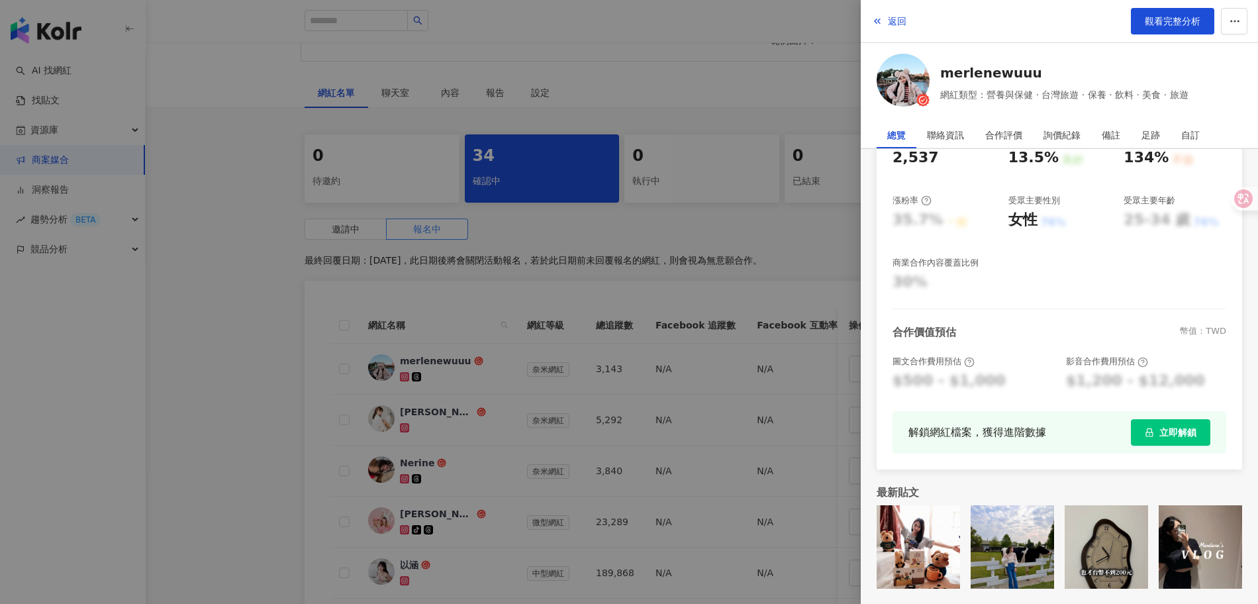
click at [799, 228] on div at bounding box center [629, 302] width 1258 height 604
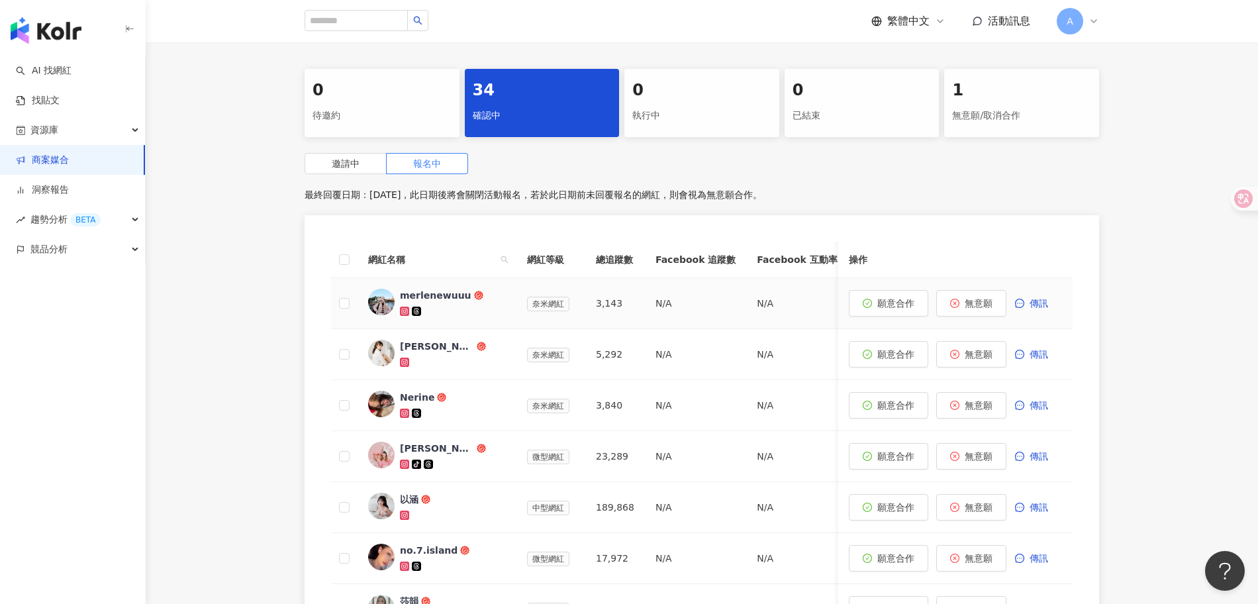
scroll to position [303, 0]
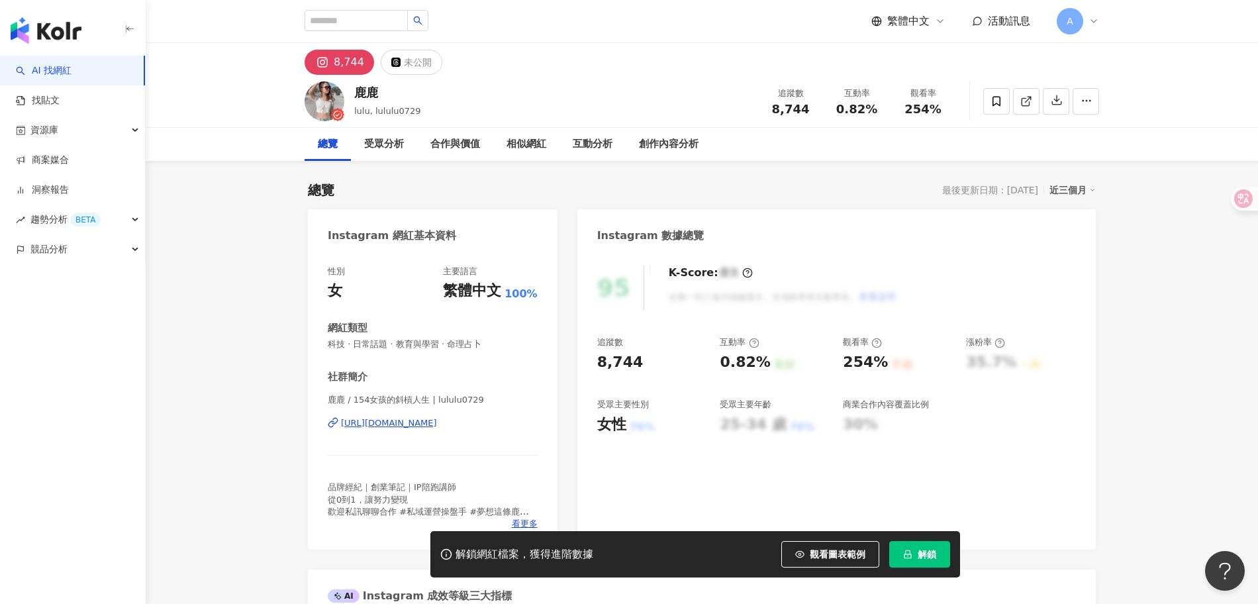
click at [605, 481] on div "95 K-Score : 優良 近期一到三個月積極發文，且漲粉率與互動率高。 查看說明 追蹤數 8,744 互動率 0.82% 良好 觀看率 254% 不佳 …" at bounding box center [836, 400] width 518 height 297
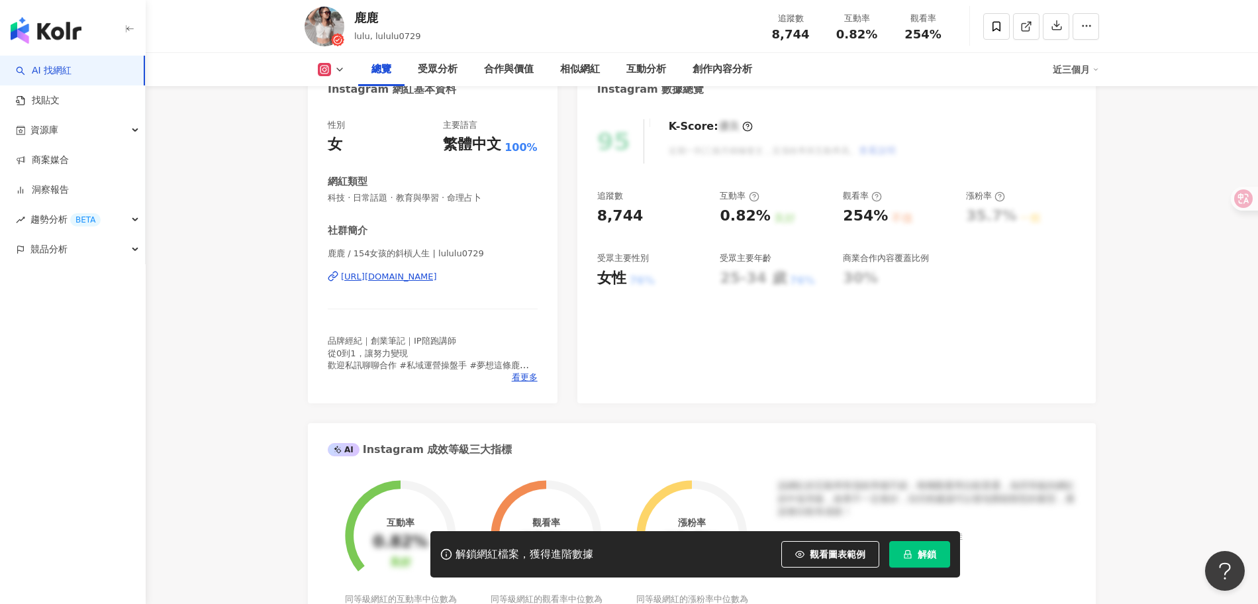
scroll to position [149, 0]
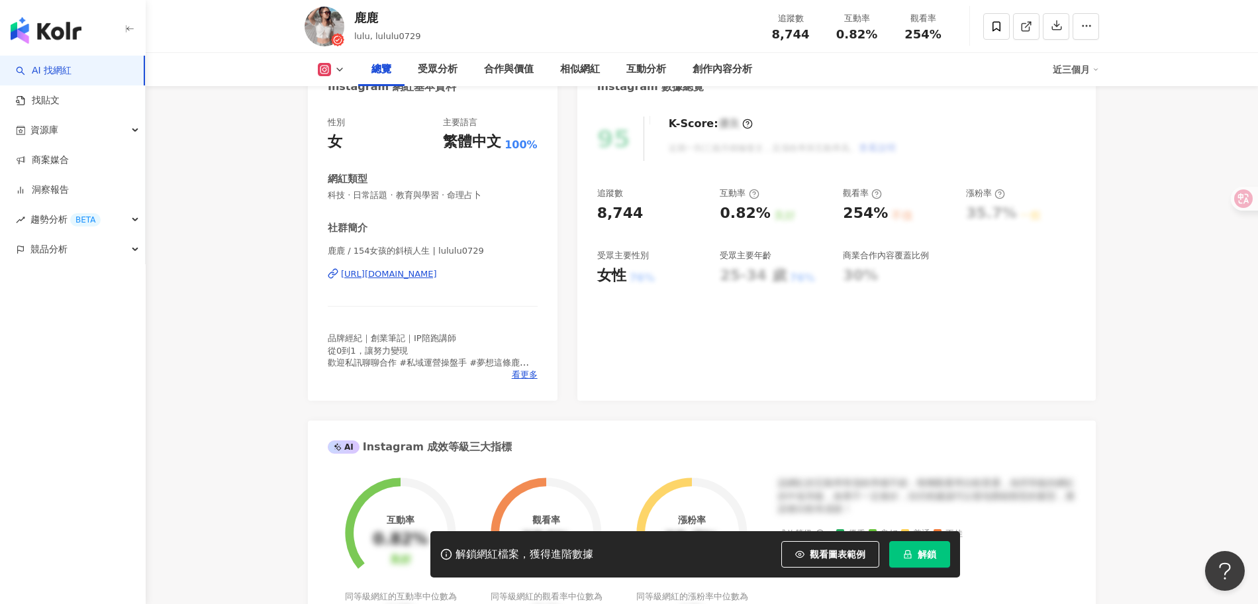
click at [937, 553] on button "解鎖" at bounding box center [919, 554] width 61 height 26
